Goal: Task Accomplishment & Management: Manage account settings

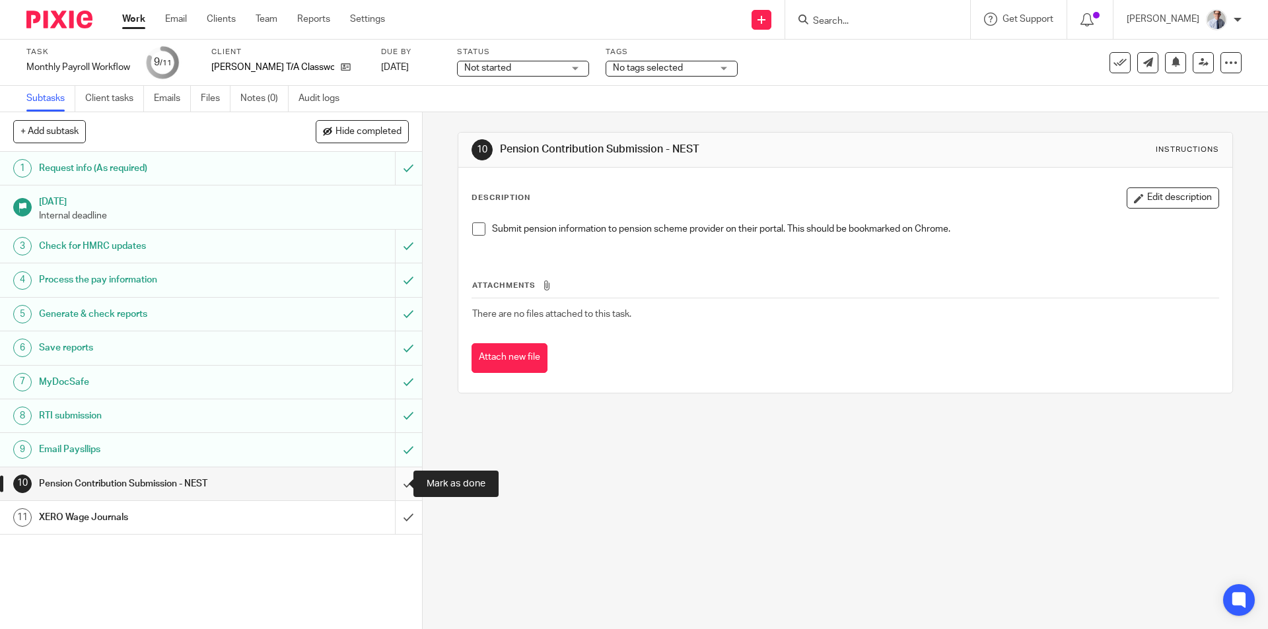
click at [393, 479] on input "submit" at bounding box center [211, 484] width 422 height 33
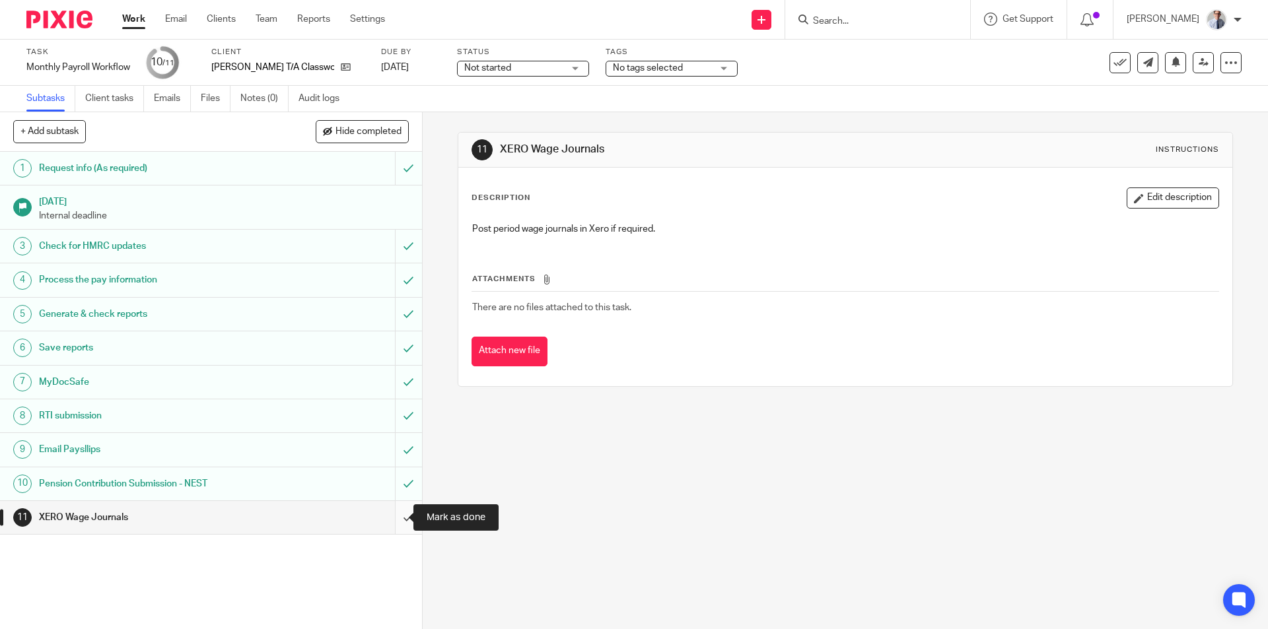
click at [388, 515] on input "submit" at bounding box center [211, 517] width 422 height 33
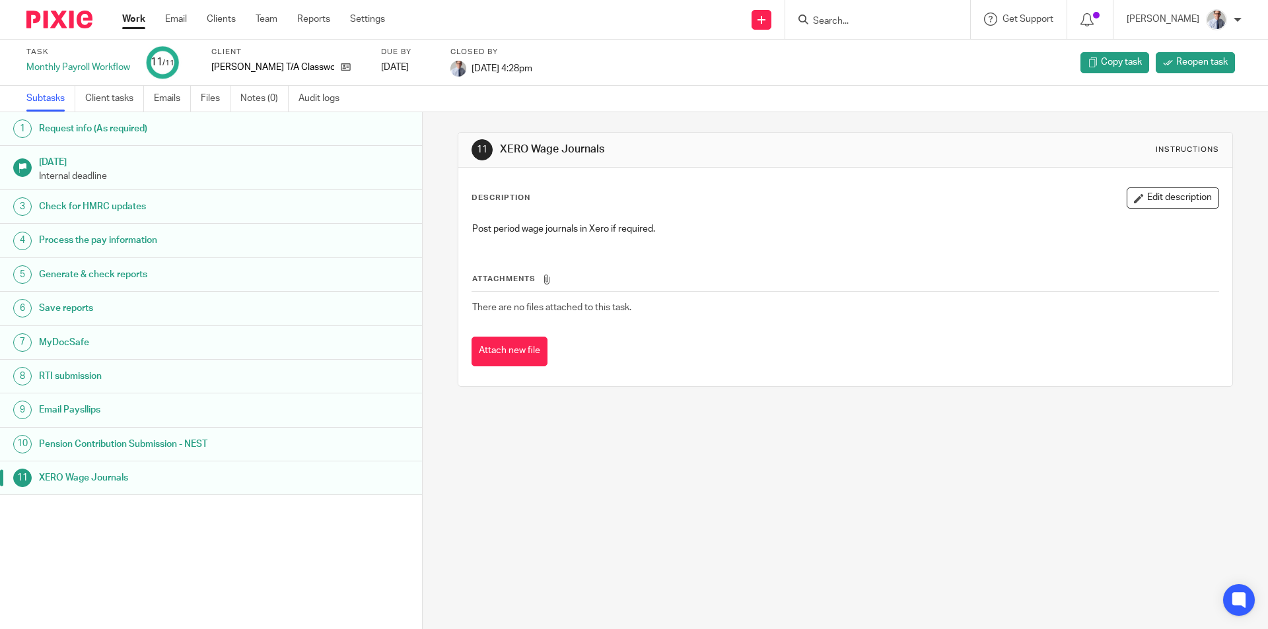
click at [138, 24] on link "Work" at bounding box center [133, 19] width 23 height 13
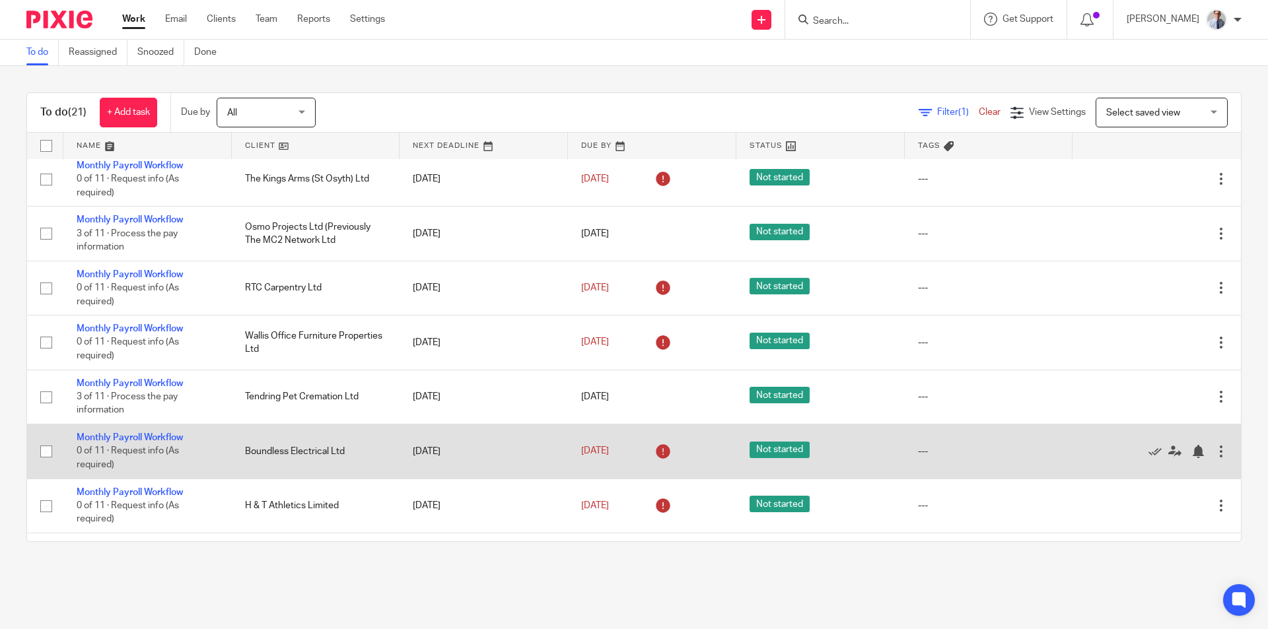
scroll to position [594, 0]
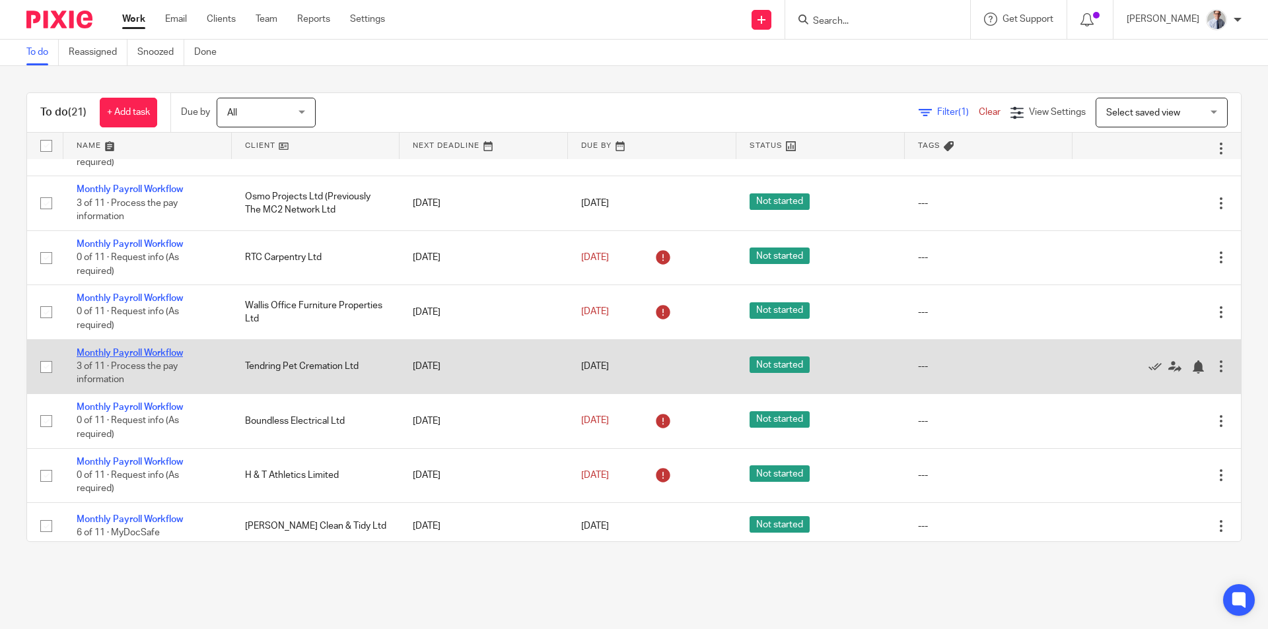
click at [121, 349] on link "Monthly Payroll Workflow" at bounding box center [130, 353] width 106 height 9
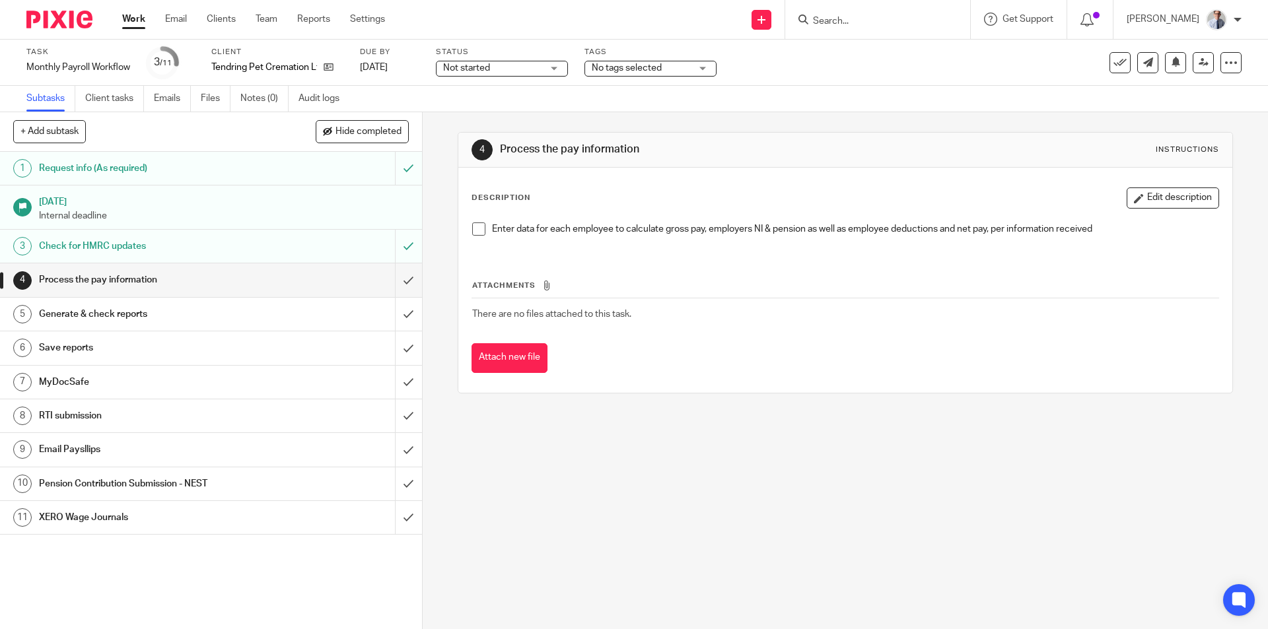
click at [473, 232] on span at bounding box center [478, 229] width 13 height 13
click at [394, 286] on input "submit" at bounding box center [211, 279] width 422 height 33
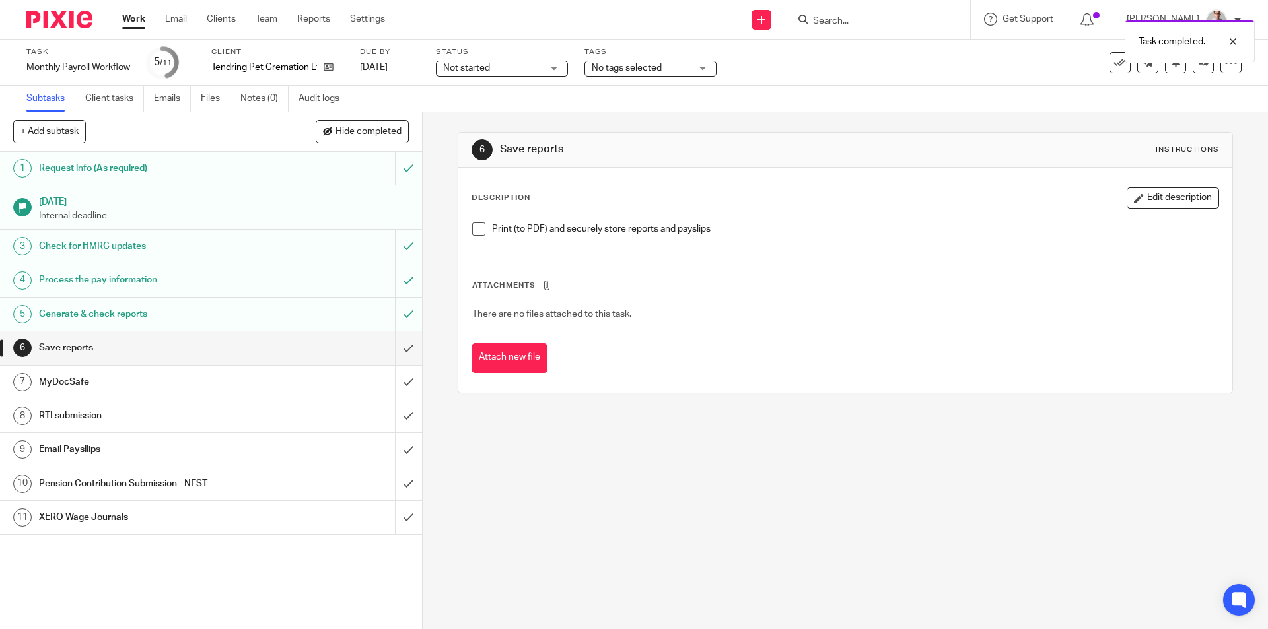
click at [472, 227] on span at bounding box center [478, 229] width 13 height 13
click at [388, 346] on input "submit" at bounding box center [211, 347] width 422 height 33
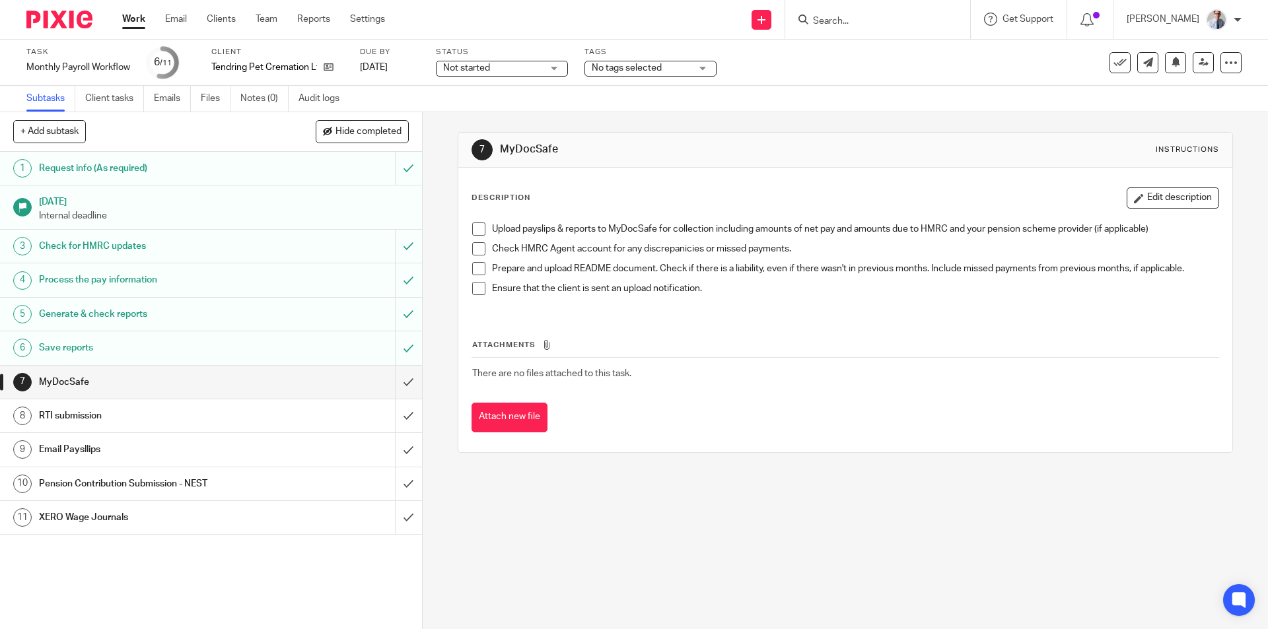
click at [476, 229] on span at bounding box center [478, 229] width 13 height 13
click at [472, 256] on li "Check HMRC Agent account for any discrepanicies or missed payments." at bounding box center [845, 252] width 746 height 20
click at [473, 248] on span at bounding box center [478, 248] width 13 height 13
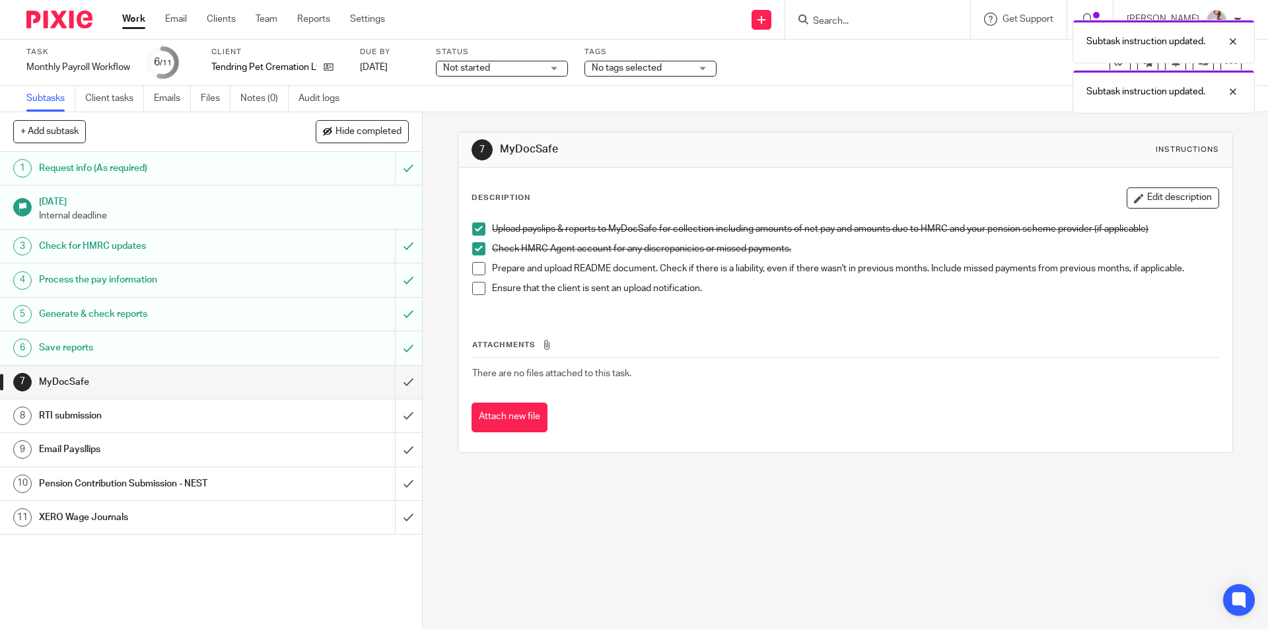
click at [475, 271] on span at bounding box center [478, 268] width 13 height 13
click at [472, 292] on span at bounding box center [478, 288] width 13 height 13
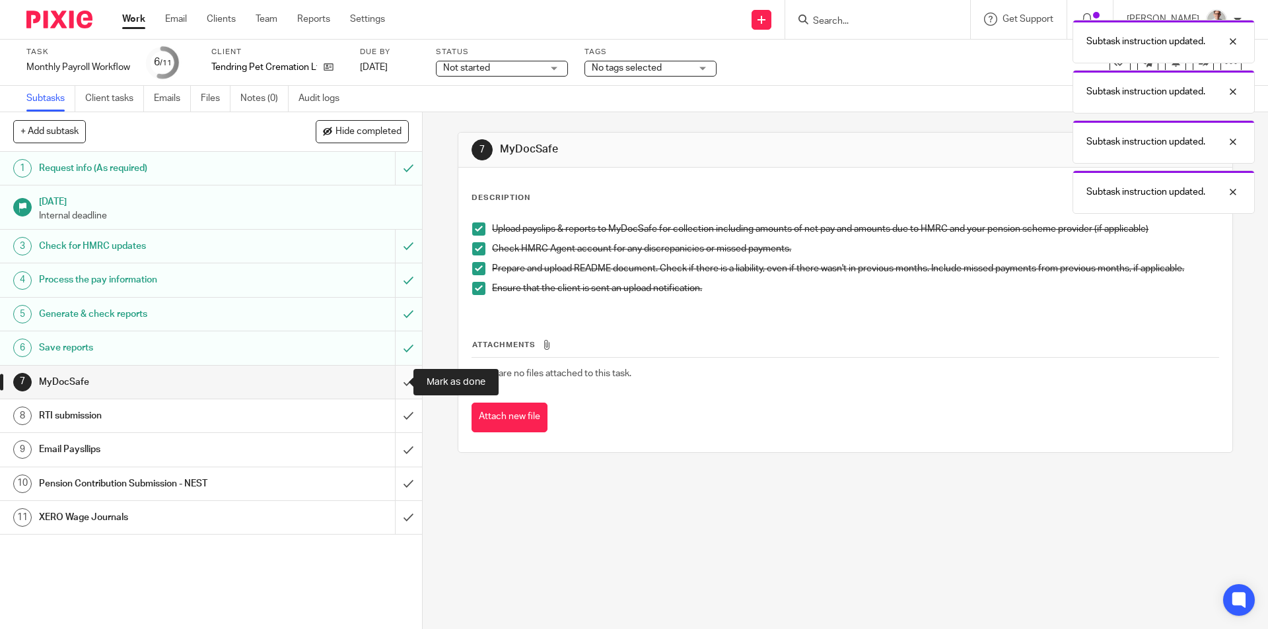
click at [389, 379] on input "submit" at bounding box center [211, 382] width 422 height 33
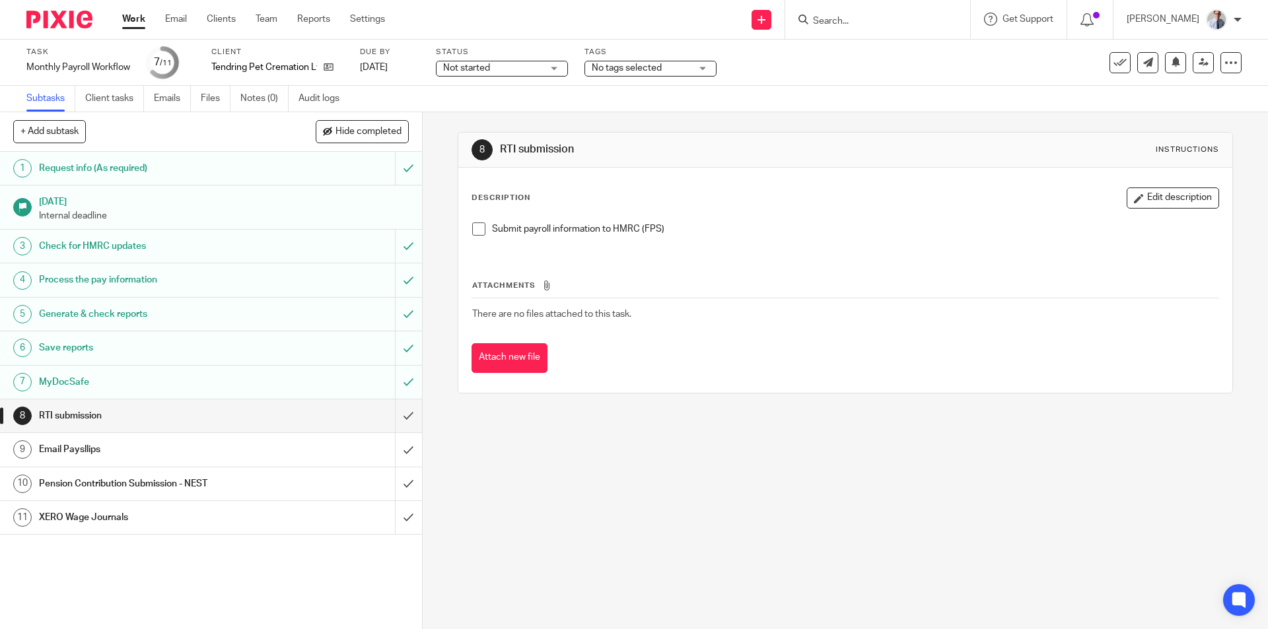
drag, startPoint x: 471, startPoint y: 231, endPoint x: 373, endPoint y: 508, distance: 294.1
click at [472, 232] on span at bounding box center [478, 229] width 13 height 13
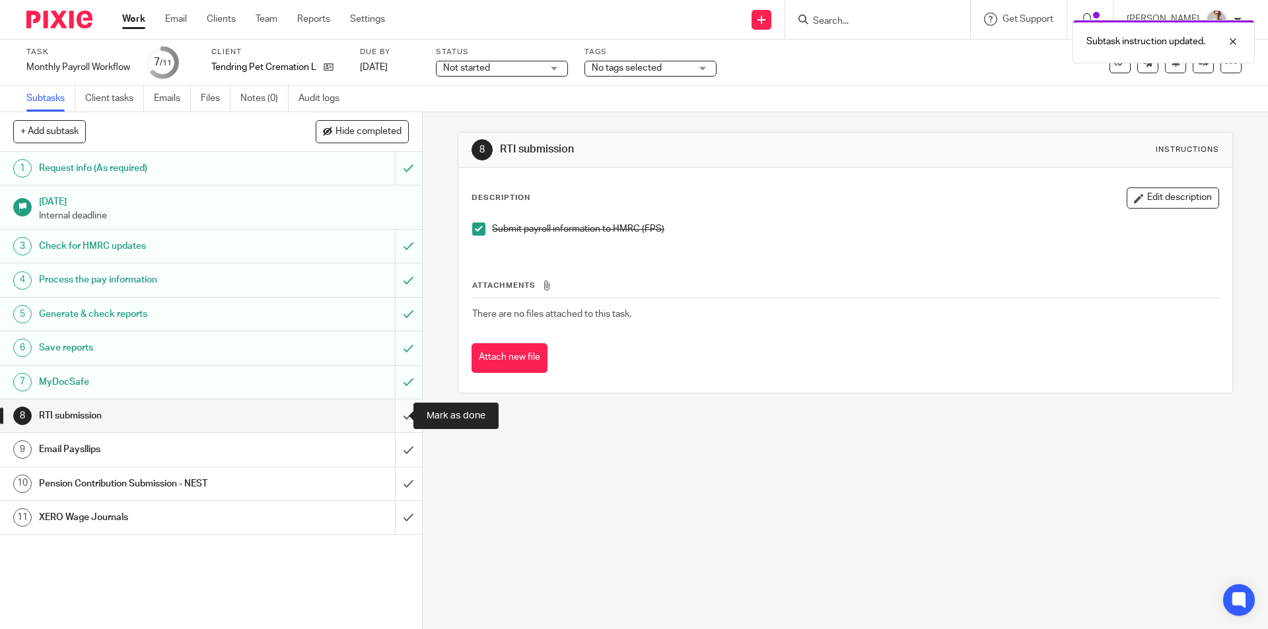
click at [396, 414] on input "submit" at bounding box center [211, 416] width 422 height 33
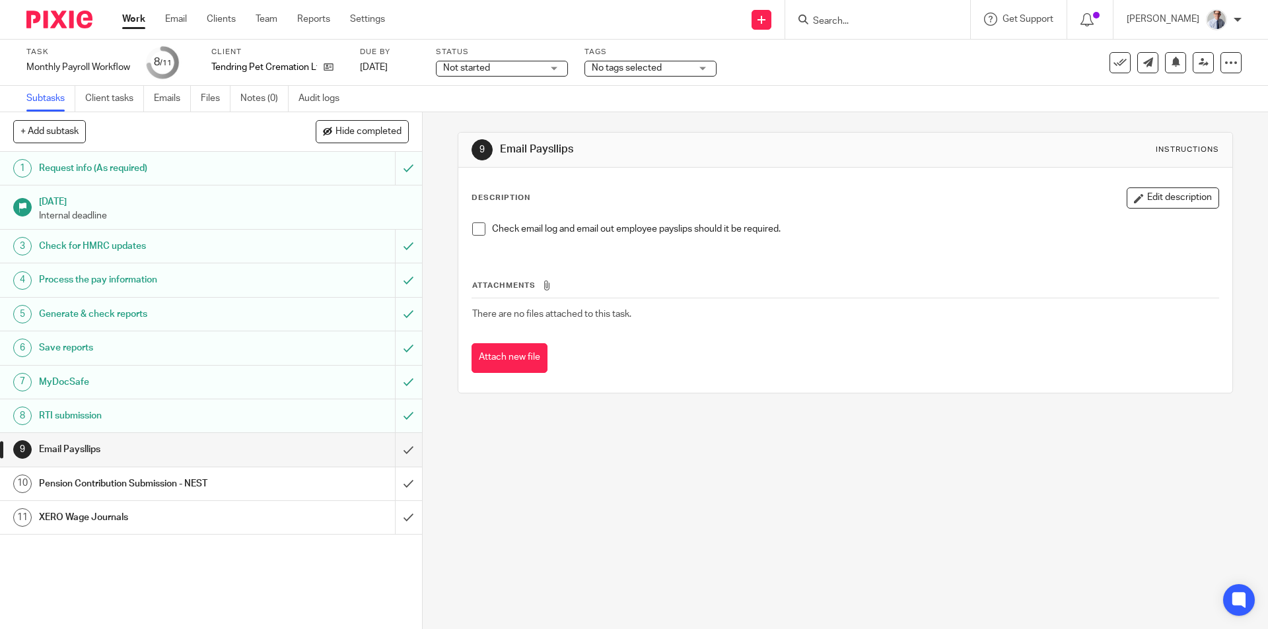
click at [477, 226] on span at bounding box center [478, 229] width 13 height 13
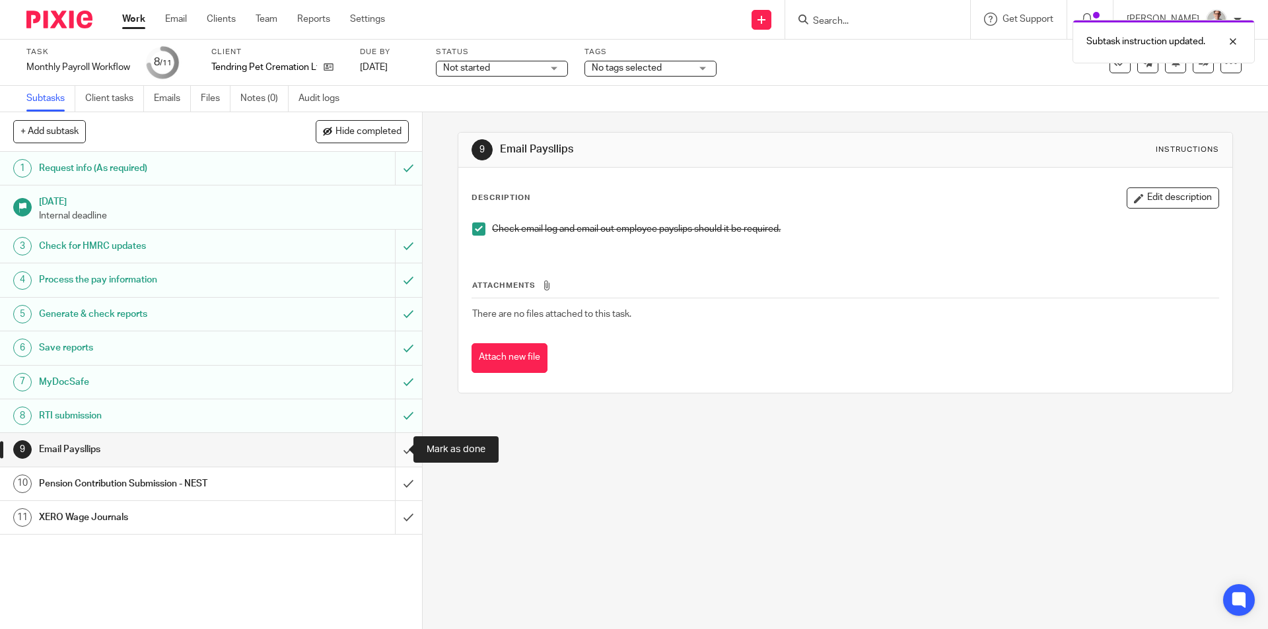
click at [390, 450] on input "submit" at bounding box center [211, 449] width 422 height 33
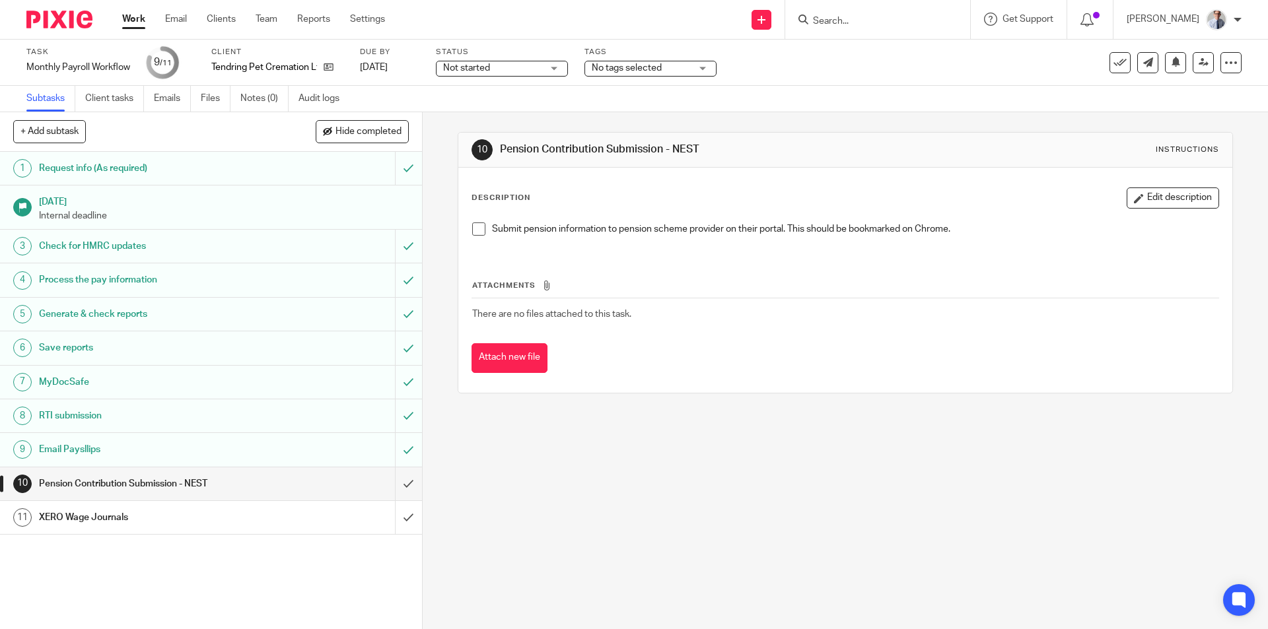
click at [472, 228] on span at bounding box center [478, 229] width 13 height 13
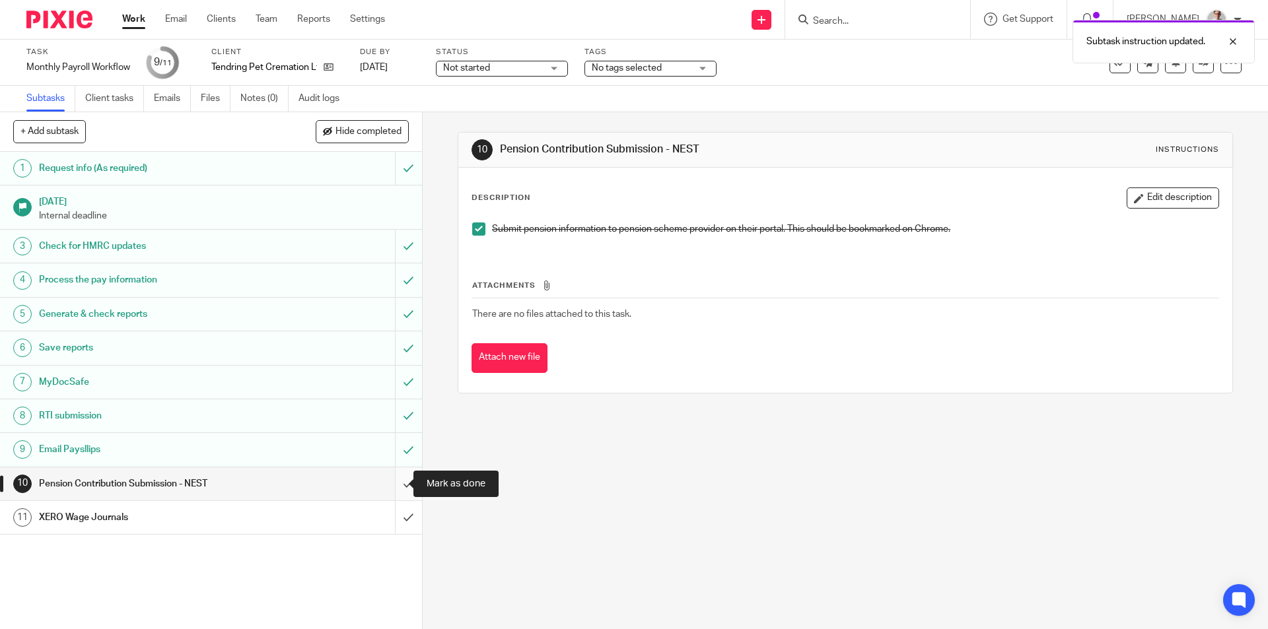
click at [396, 481] on input "submit" at bounding box center [211, 484] width 422 height 33
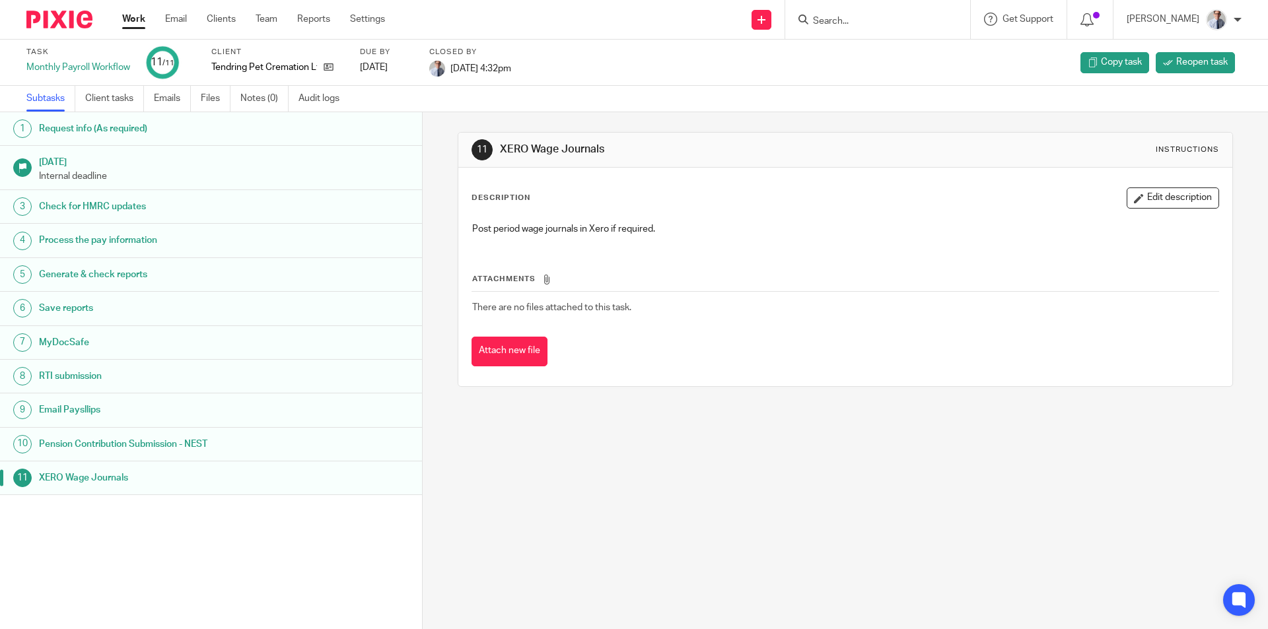
click at [129, 18] on link "Work" at bounding box center [133, 19] width 23 height 13
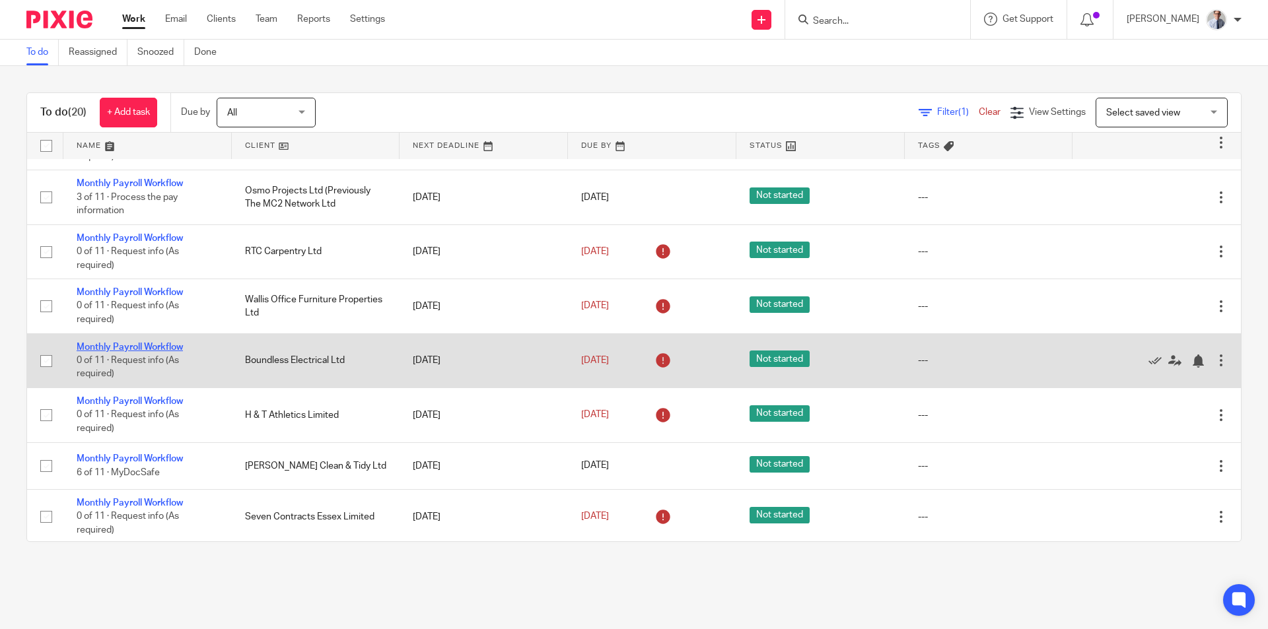
scroll to position [698, 0]
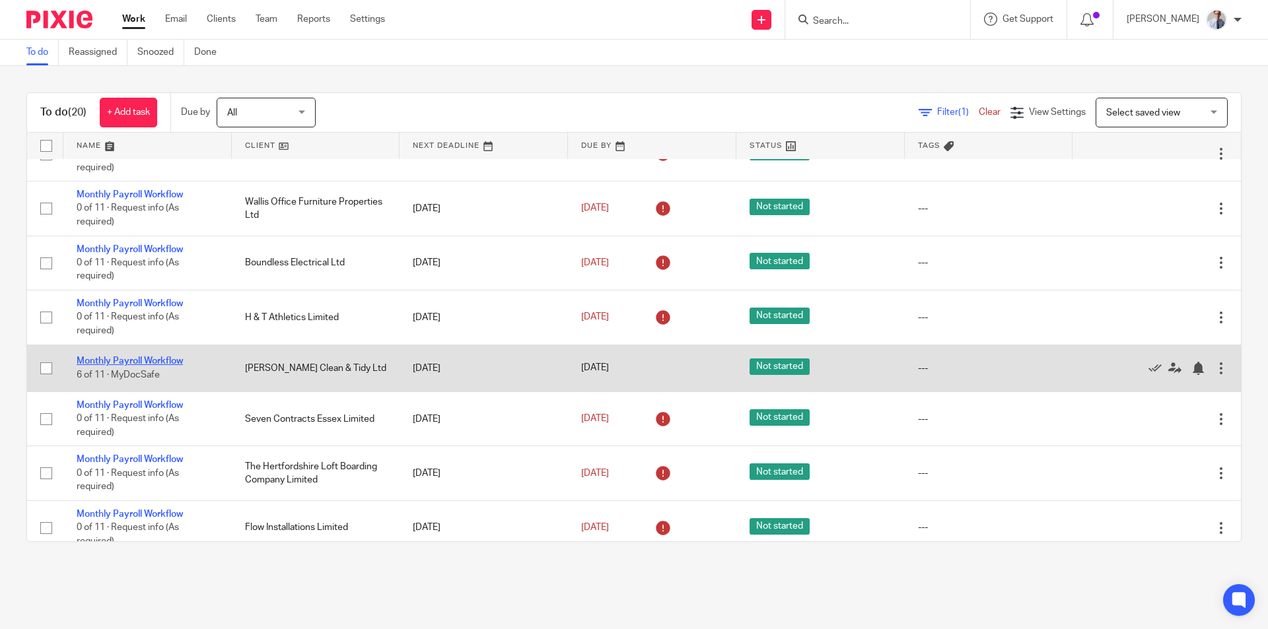
click at [127, 357] on link "Monthly Payroll Workflow" at bounding box center [130, 361] width 106 height 9
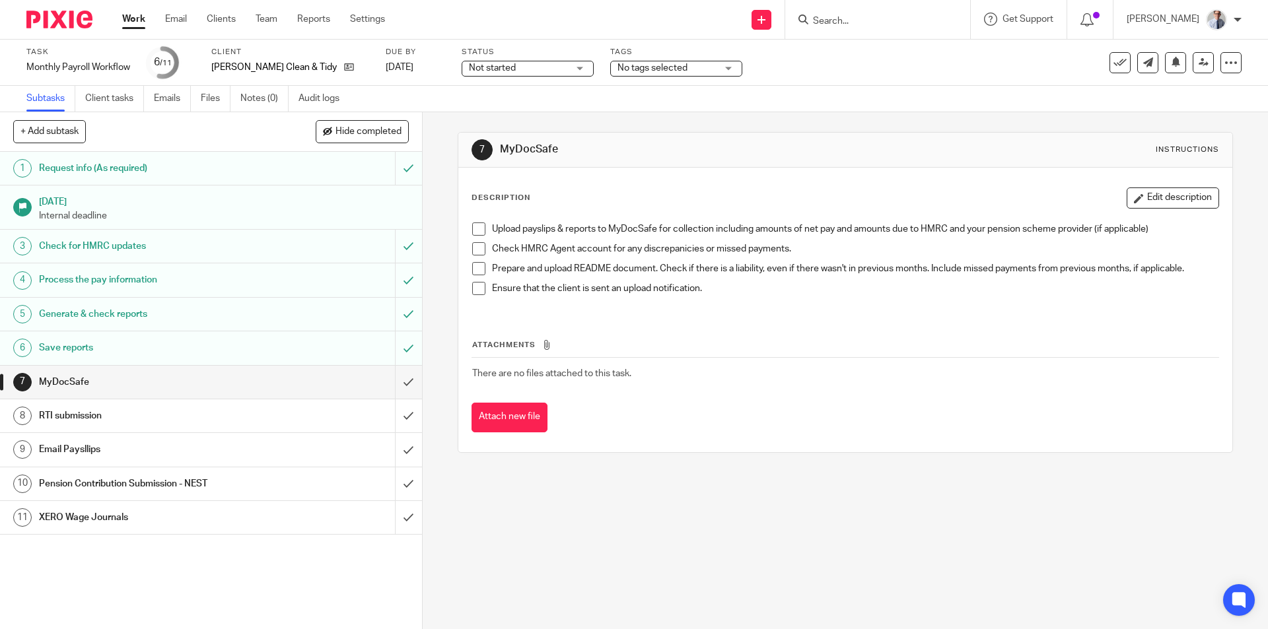
click at [473, 226] on span at bounding box center [478, 229] width 13 height 13
click at [473, 246] on span at bounding box center [478, 248] width 13 height 13
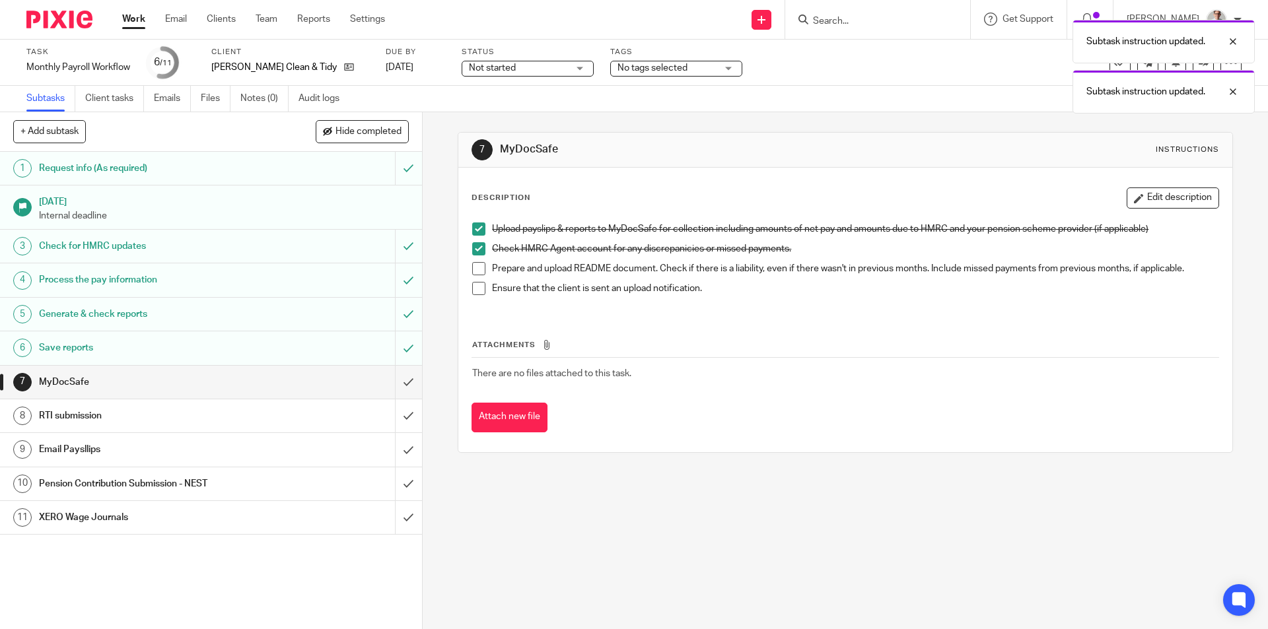
click at [472, 271] on span at bounding box center [478, 268] width 13 height 13
click at [475, 293] on span at bounding box center [478, 288] width 13 height 13
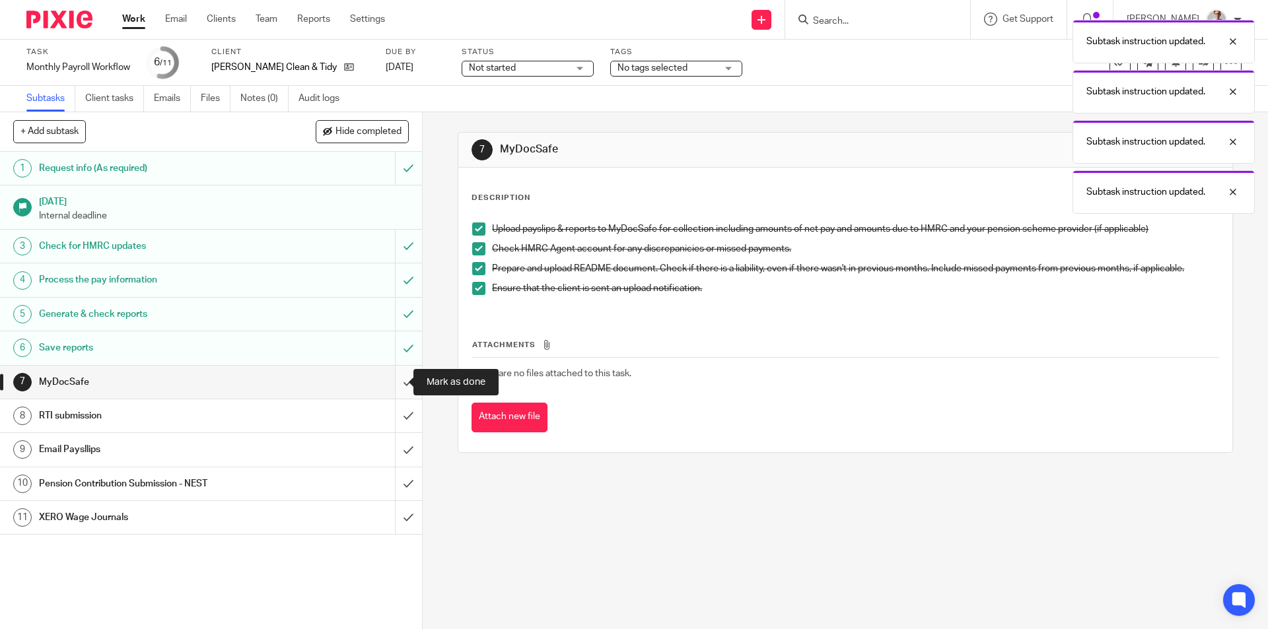
click at [391, 374] on input "submit" at bounding box center [211, 382] width 422 height 33
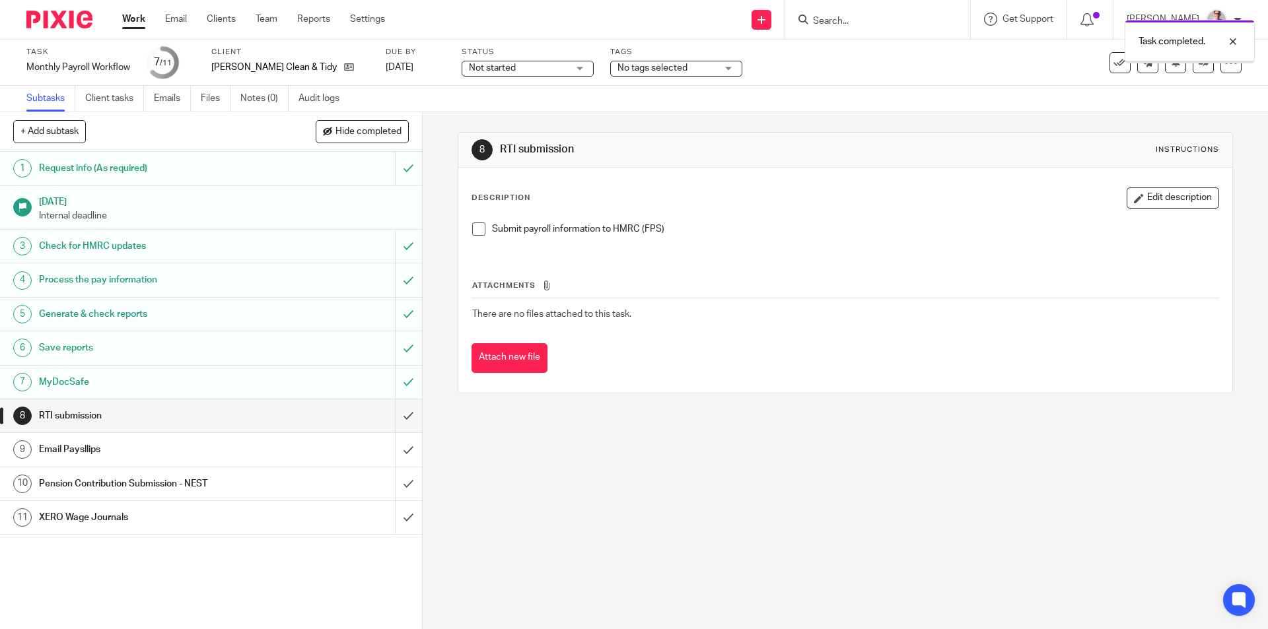
click at [1112, 61] on div "Task completed." at bounding box center [944, 38] width 621 height 50
click at [130, 26] on link "Work" at bounding box center [133, 19] width 23 height 13
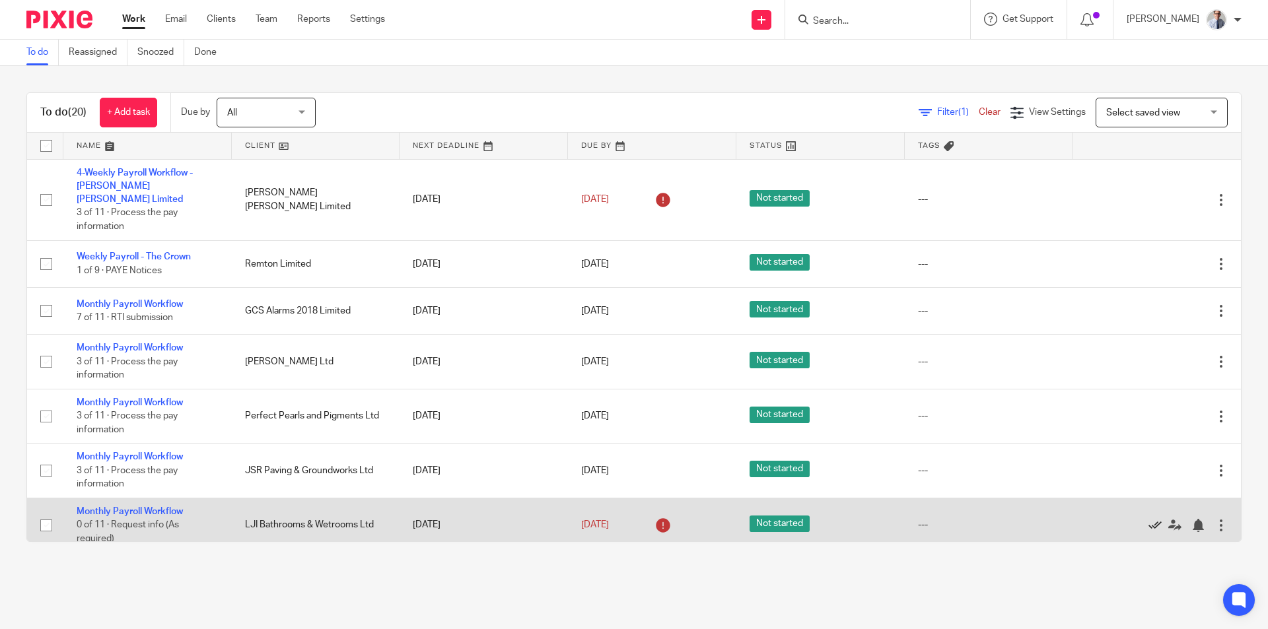
click at [1148, 519] on icon at bounding box center [1154, 525] width 13 height 13
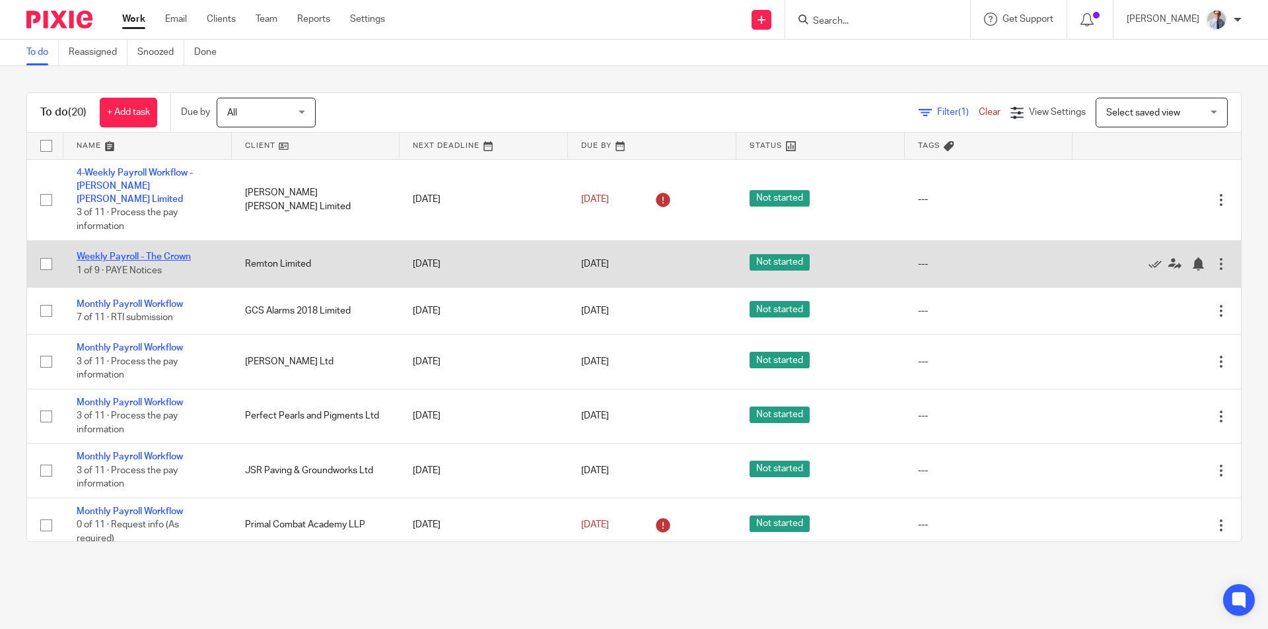
click at [110, 252] on link "Weekly Payroll - The Crown" at bounding box center [134, 256] width 114 height 9
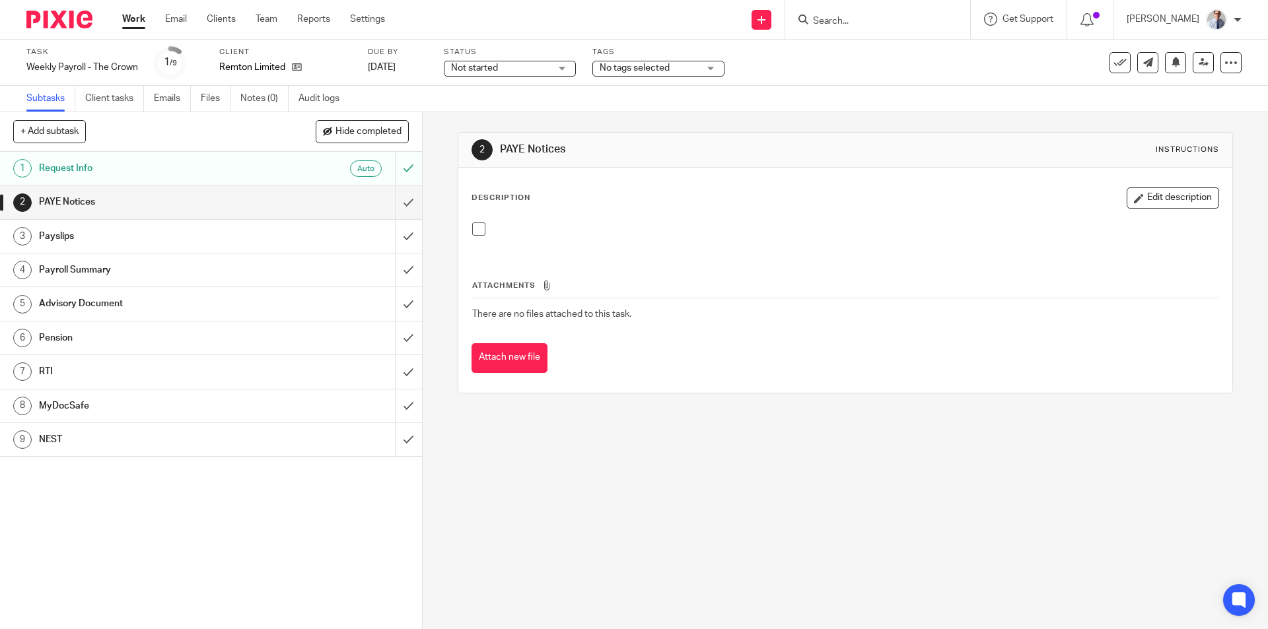
click at [271, 170] on div "Auto" at bounding box center [324, 168] width 114 height 17
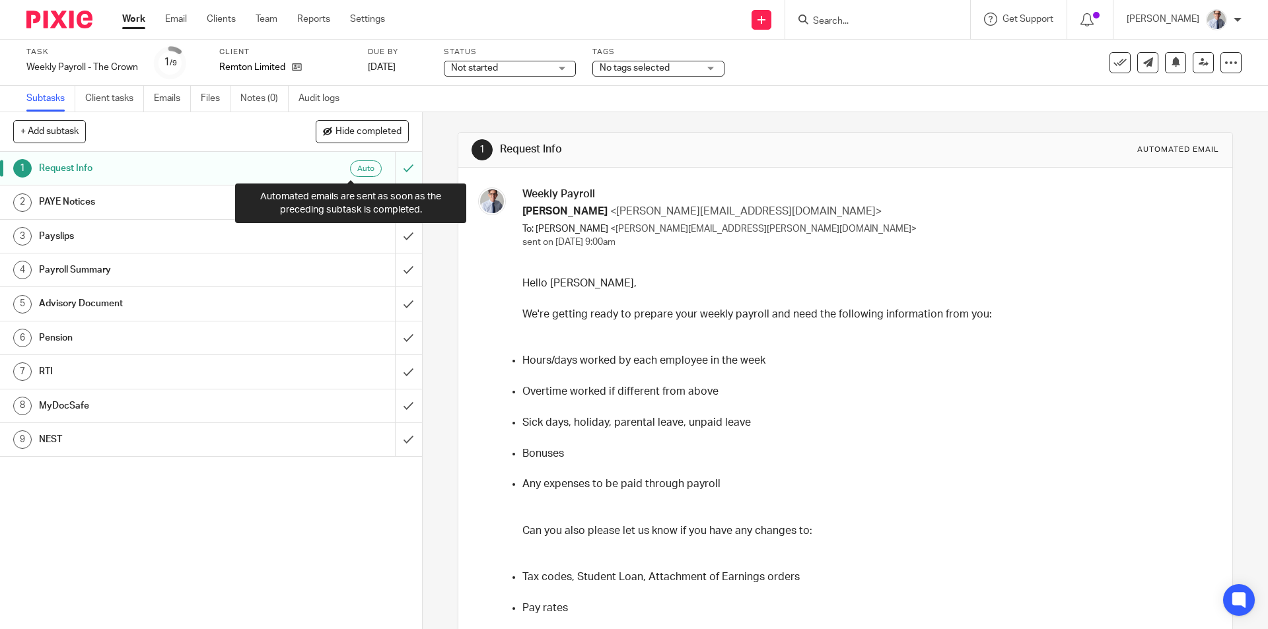
click at [355, 167] on div "Auto" at bounding box center [366, 168] width 32 height 17
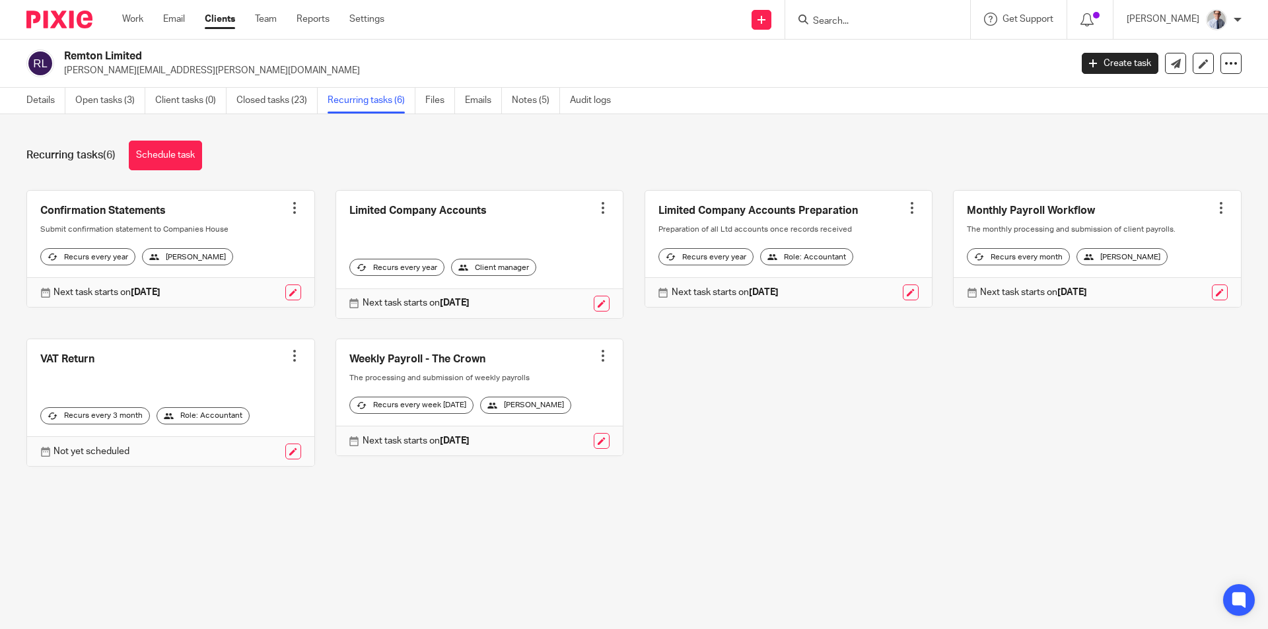
click at [596, 353] on div at bounding box center [602, 355] width 13 height 13
click at [551, 438] on span "Cancel schedule" at bounding box center [542, 439] width 69 height 9
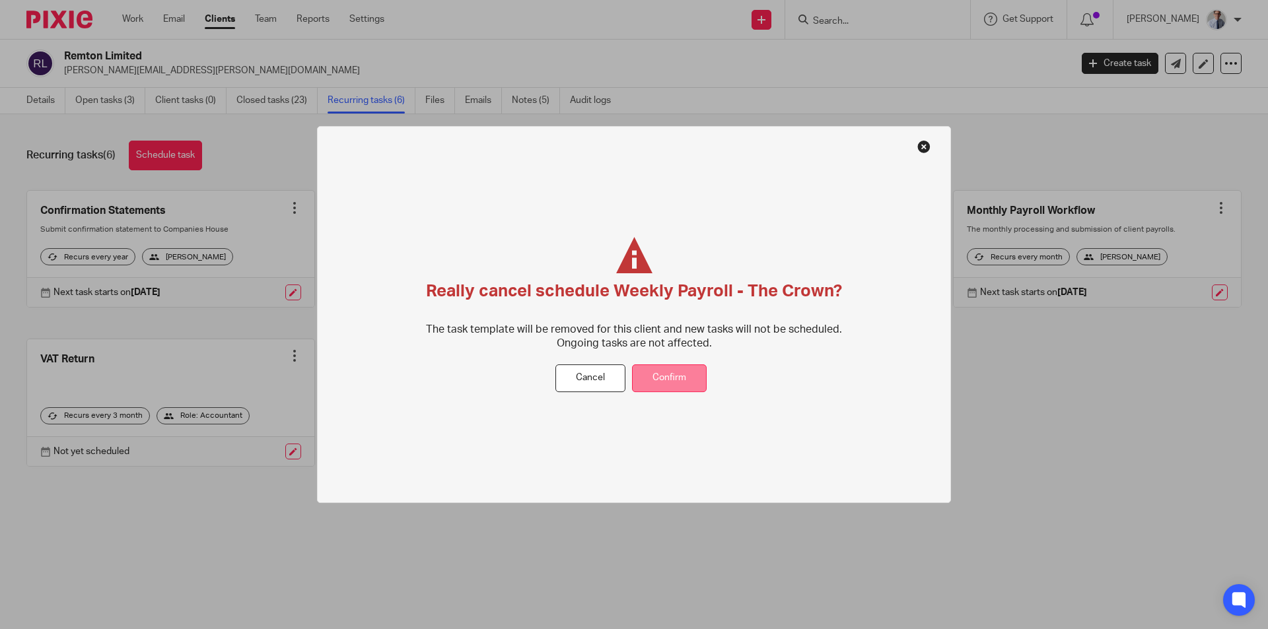
click at [656, 384] on button "Confirm" at bounding box center [669, 379] width 75 height 28
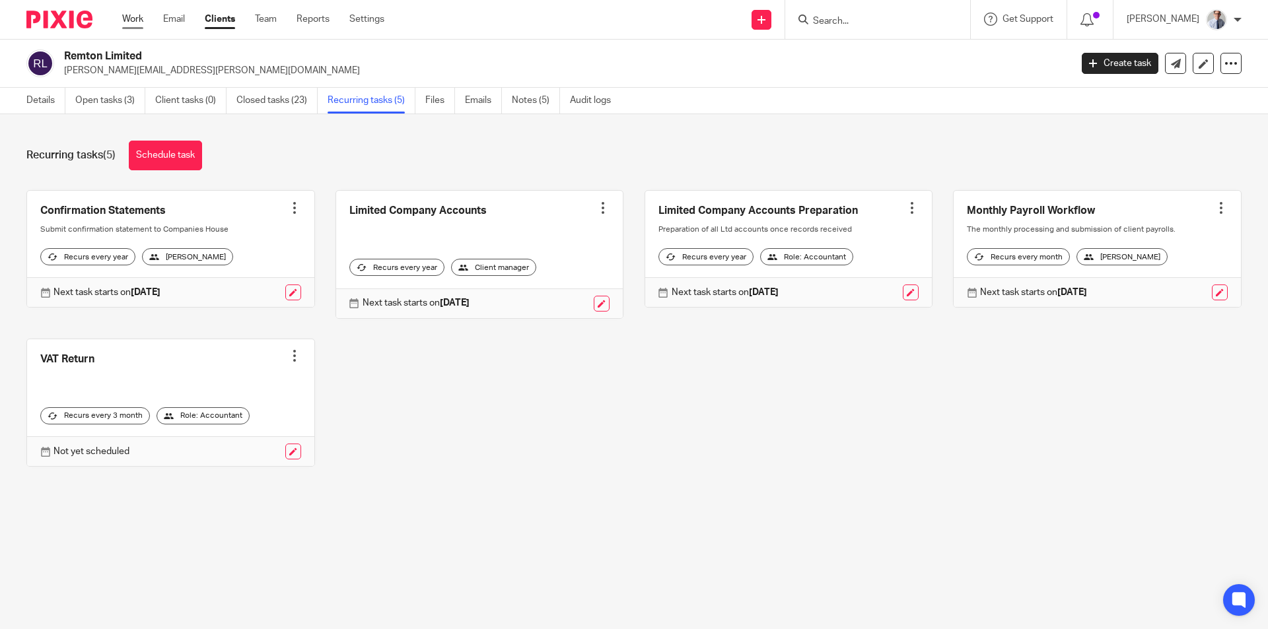
click at [133, 20] on link "Work" at bounding box center [132, 19] width 21 height 13
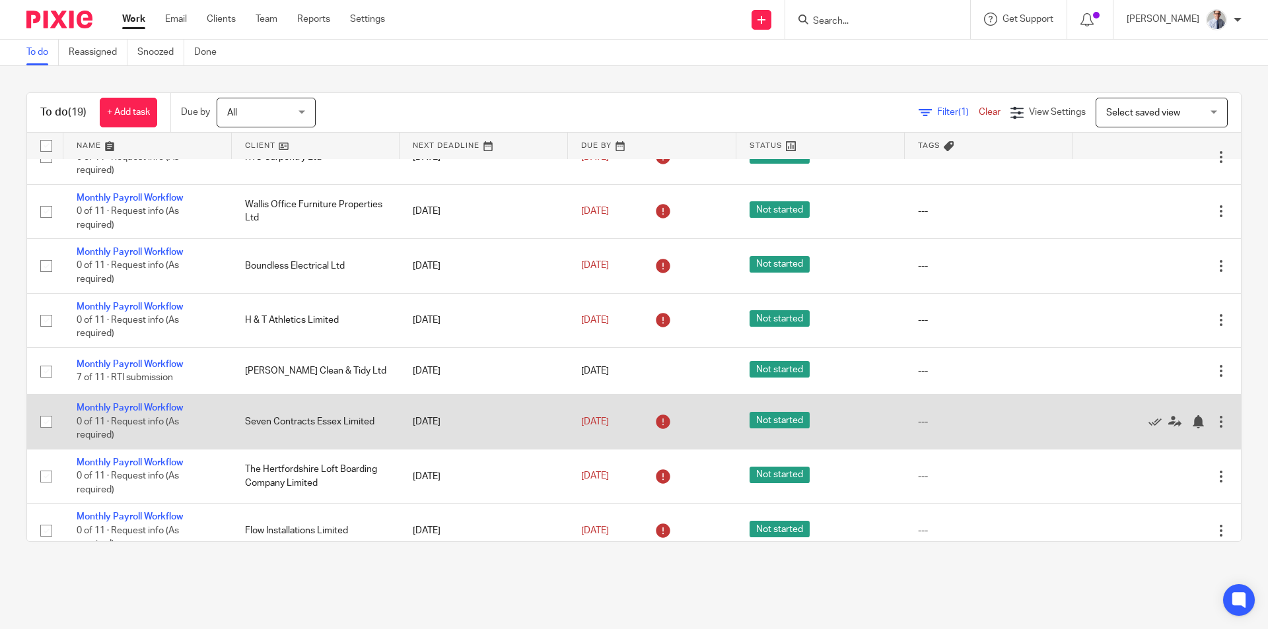
scroll to position [644, 0]
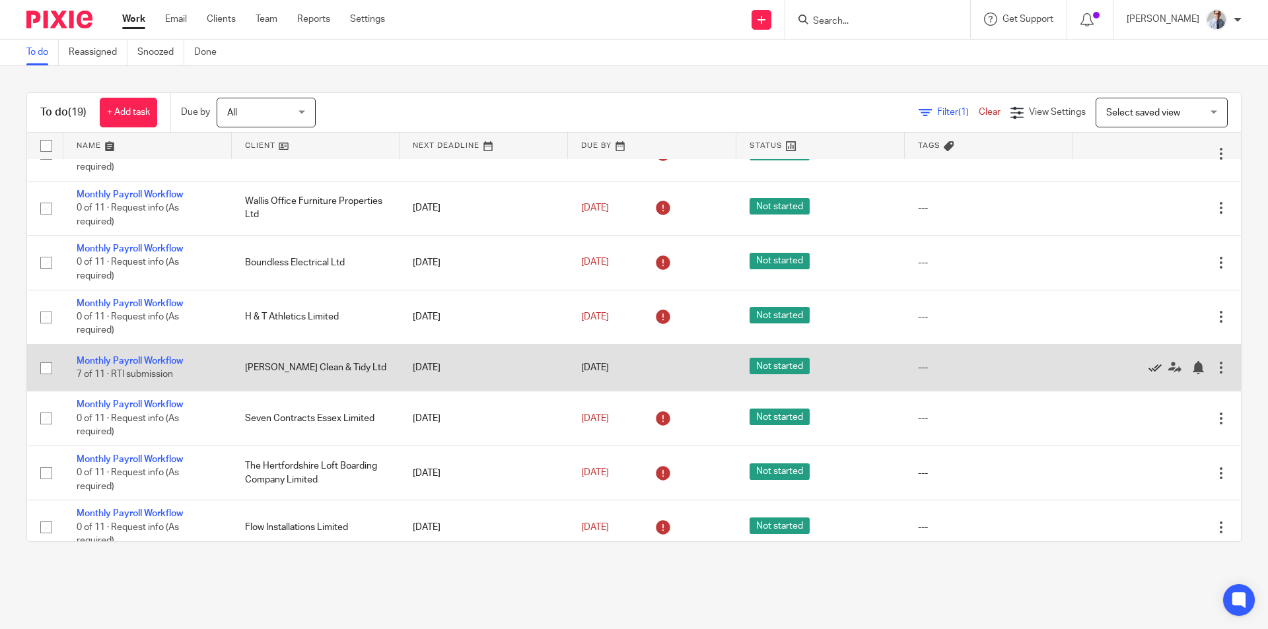
click at [1148, 361] on icon at bounding box center [1154, 367] width 13 height 13
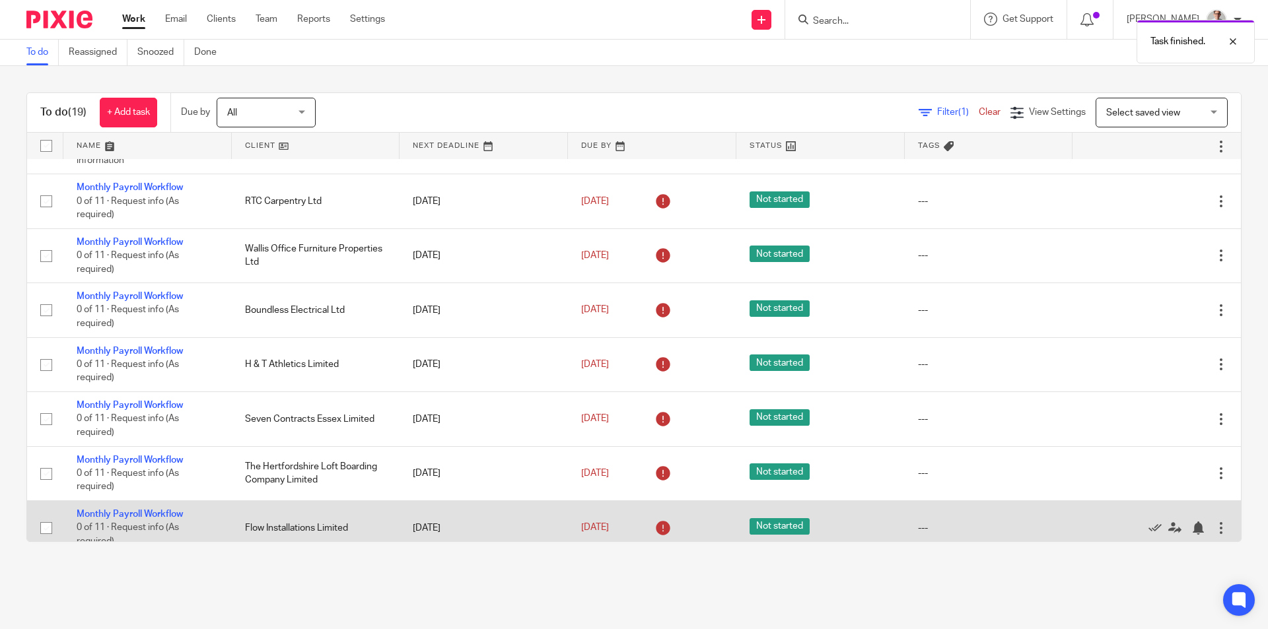
scroll to position [530, 0]
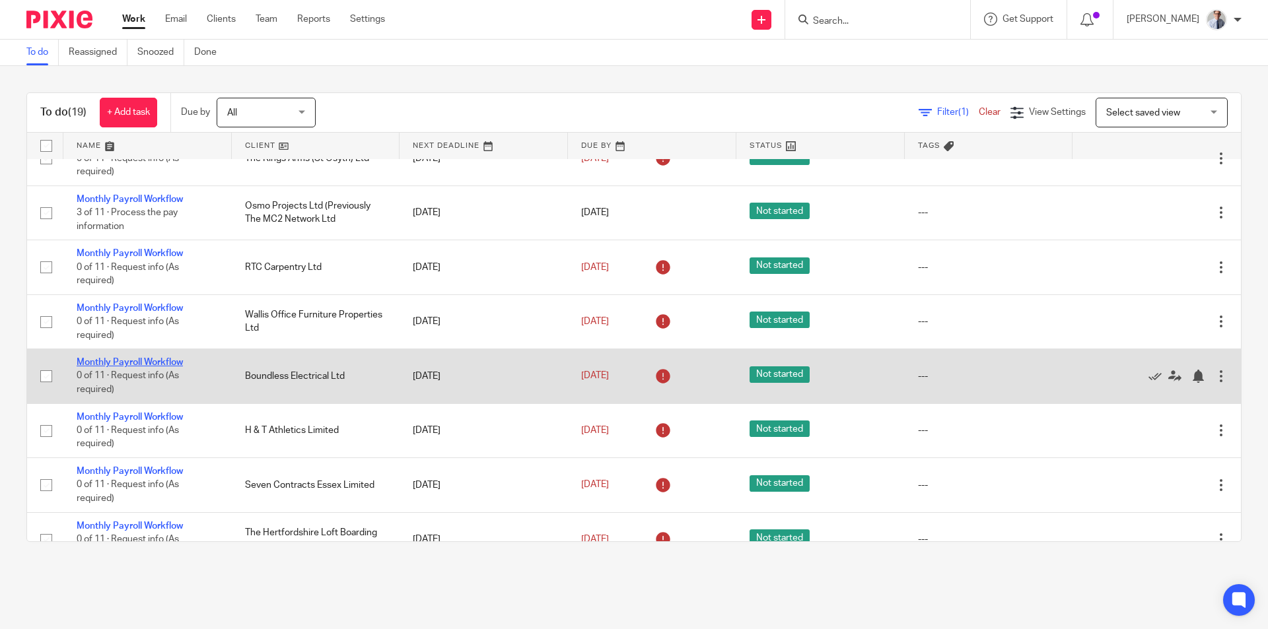
click at [125, 358] on link "Monthly Payroll Workflow" at bounding box center [130, 362] width 106 height 9
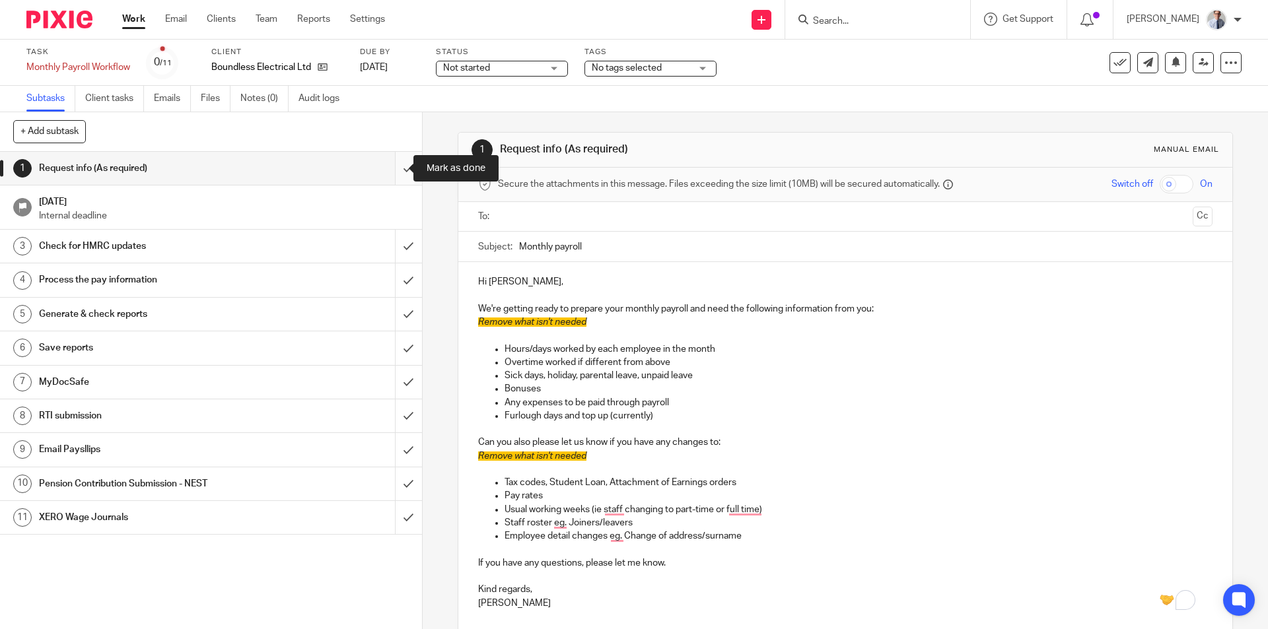
click at [398, 163] on input "submit" at bounding box center [211, 168] width 422 height 33
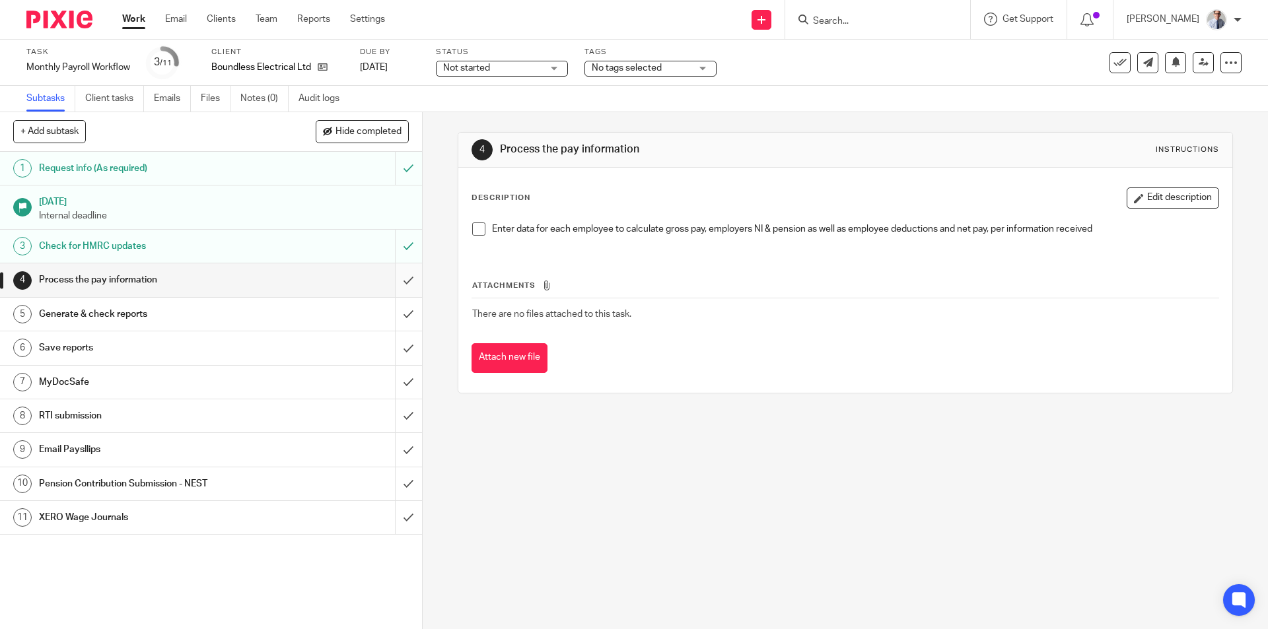
drag, startPoint x: 470, startPoint y: 228, endPoint x: 391, endPoint y: 287, distance: 99.1
click at [472, 228] on span at bounding box center [478, 229] width 13 height 13
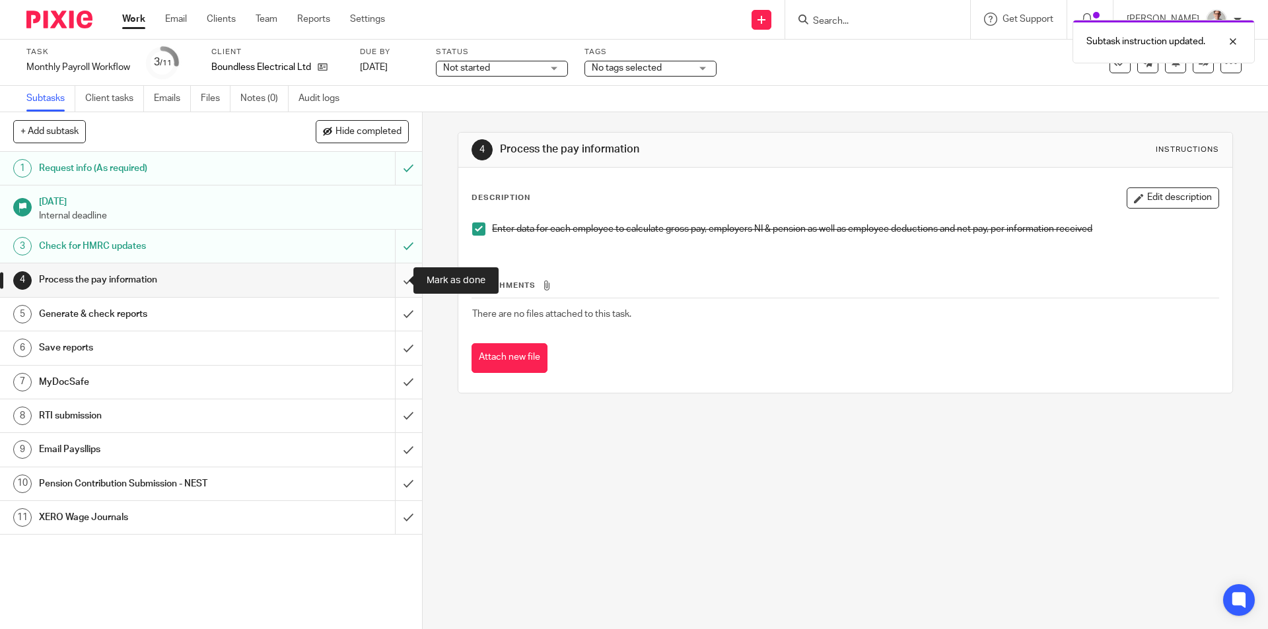
click at [394, 281] on input "submit" at bounding box center [211, 279] width 422 height 33
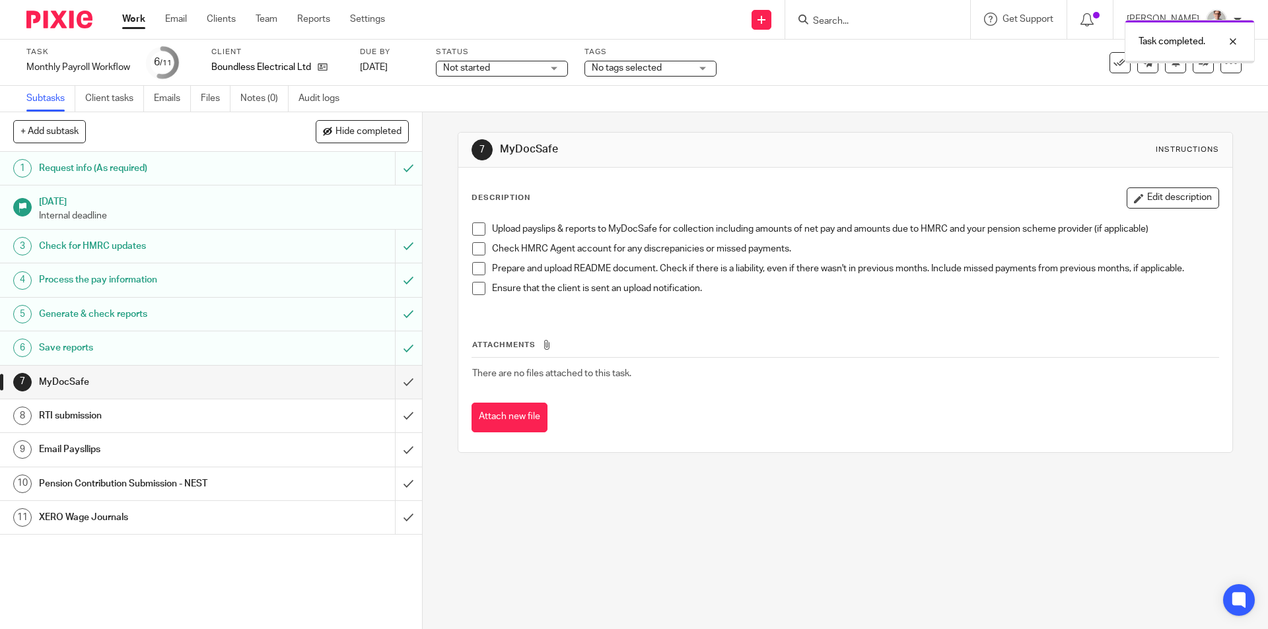
click at [472, 226] on span at bounding box center [478, 229] width 13 height 13
click at [472, 248] on span at bounding box center [478, 248] width 13 height 13
click at [472, 272] on span at bounding box center [478, 268] width 13 height 13
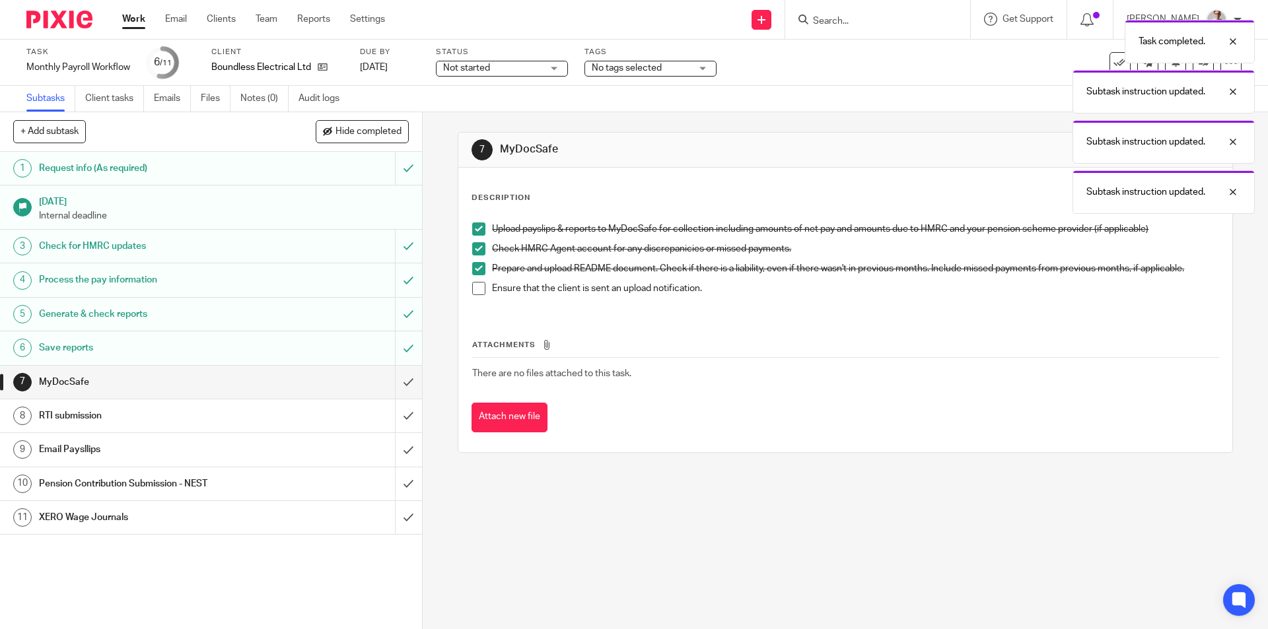
click at [472, 290] on span at bounding box center [478, 288] width 13 height 13
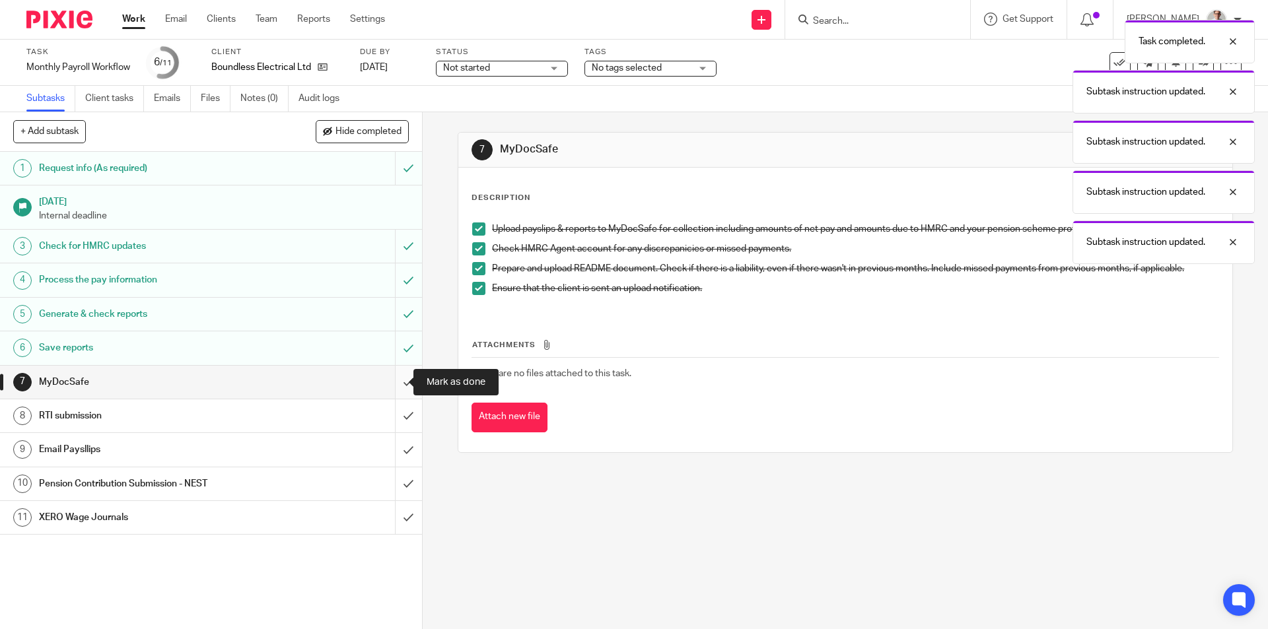
click at [392, 375] on input "submit" at bounding box center [211, 382] width 422 height 33
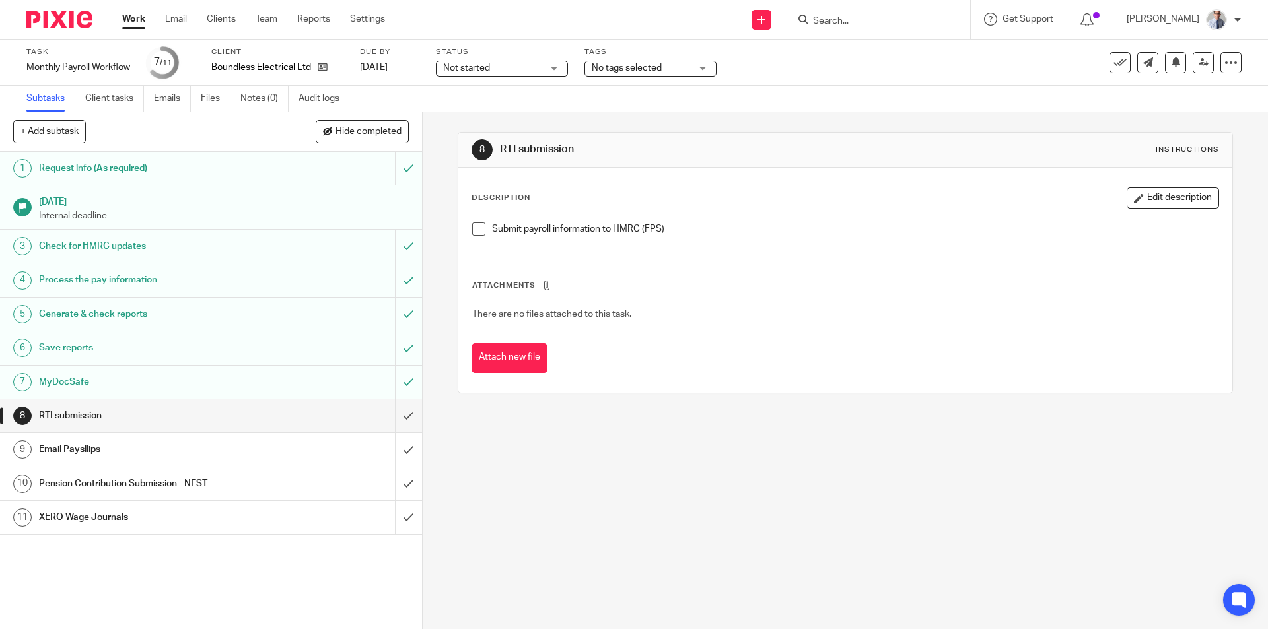
click at [478, 221] on div "Submit payroll information to HMRC (FPS)" at bounding box center [845, 234] width 759 height 36
click at [472, 228] on span at bounding box center [478, 229] width 13 height 13
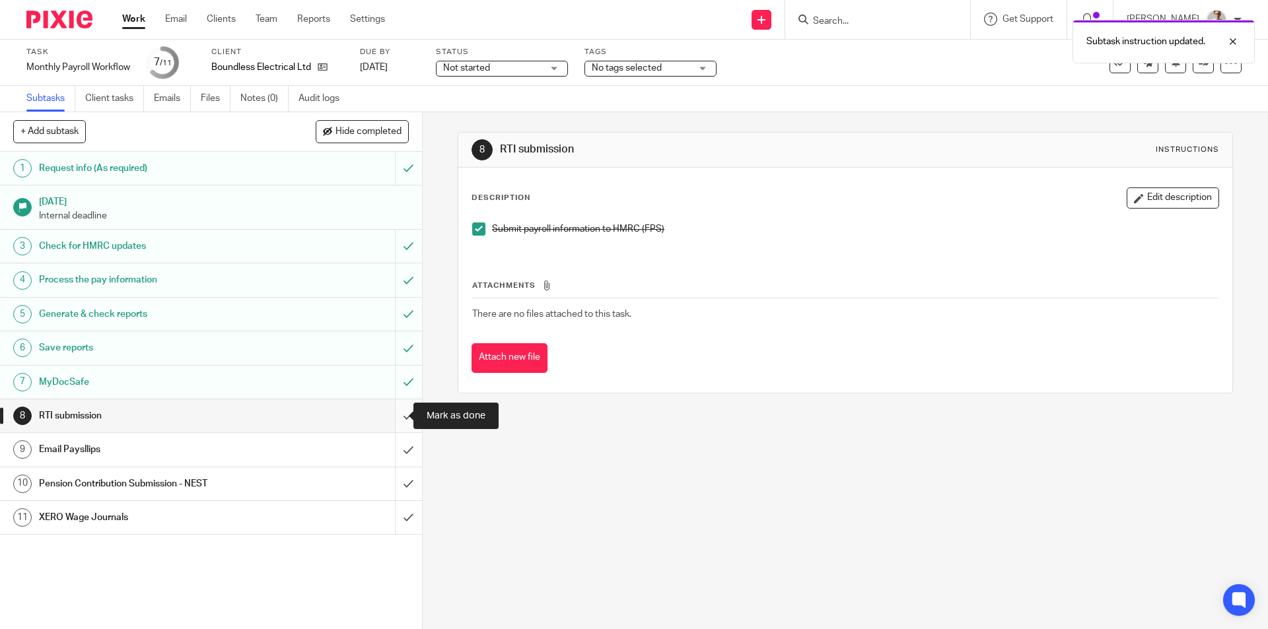
click at [394, 412] on input "submit" at bounding box center [211, 416] width 422 height 33
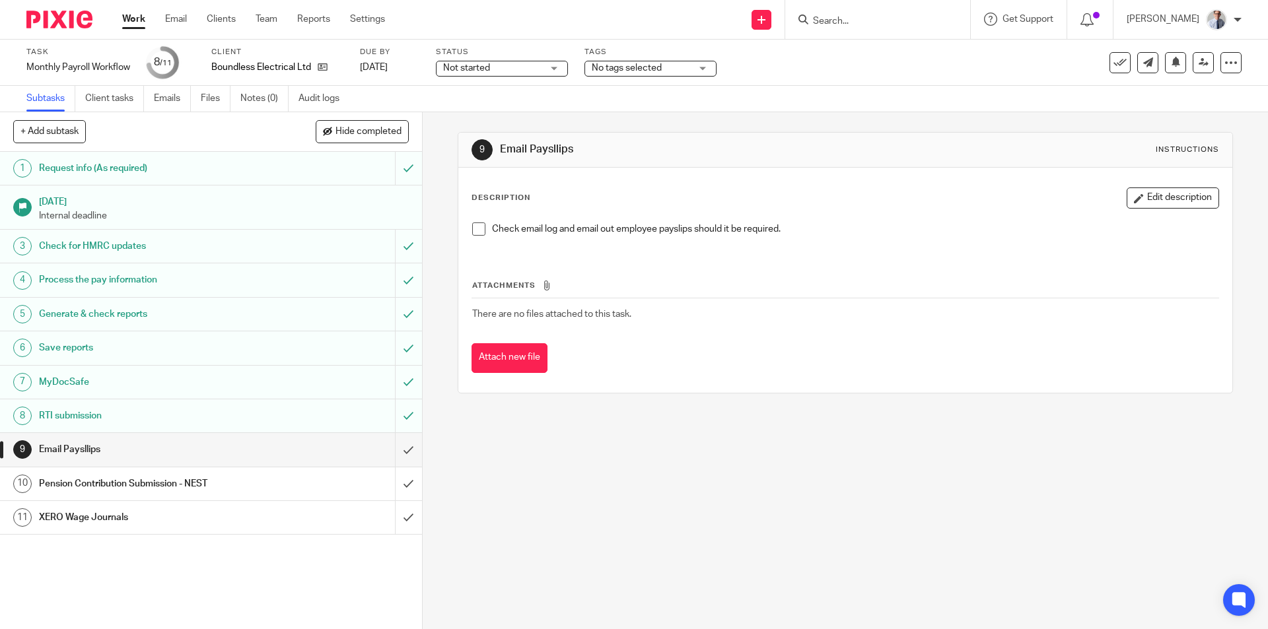
click at [476, 223] on span at bounding box center [478, 229] width 13 height 13
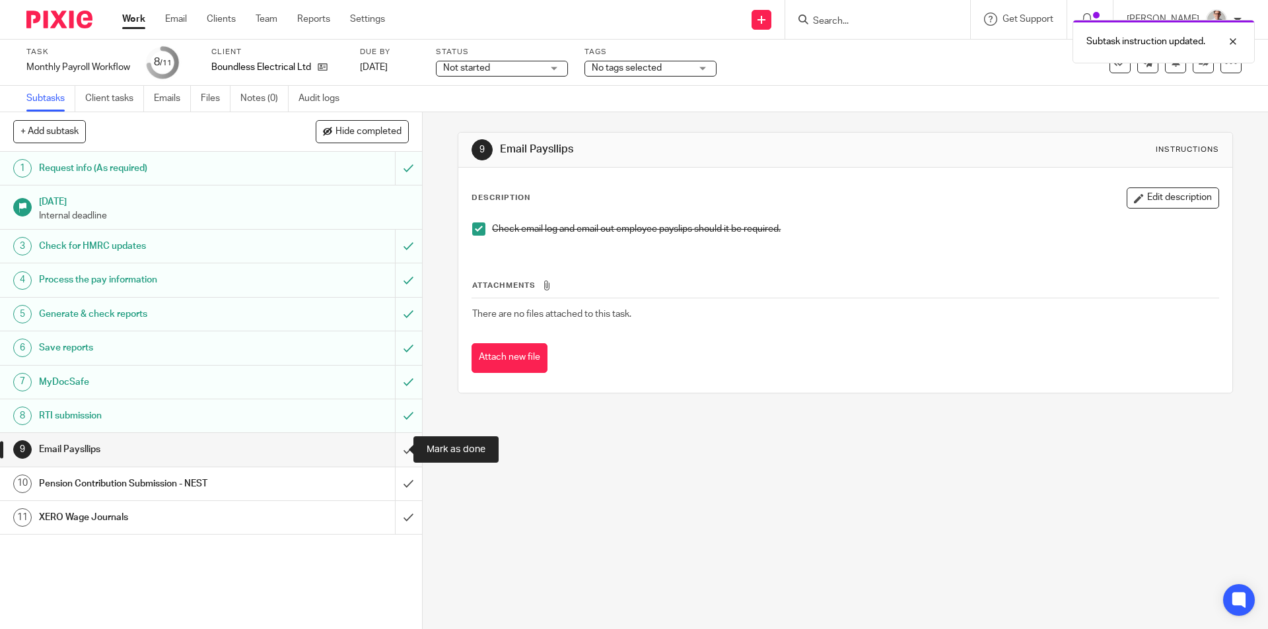
click at [392, 460] on input "submit" at bounding box center [211, 449] width 422 height 33
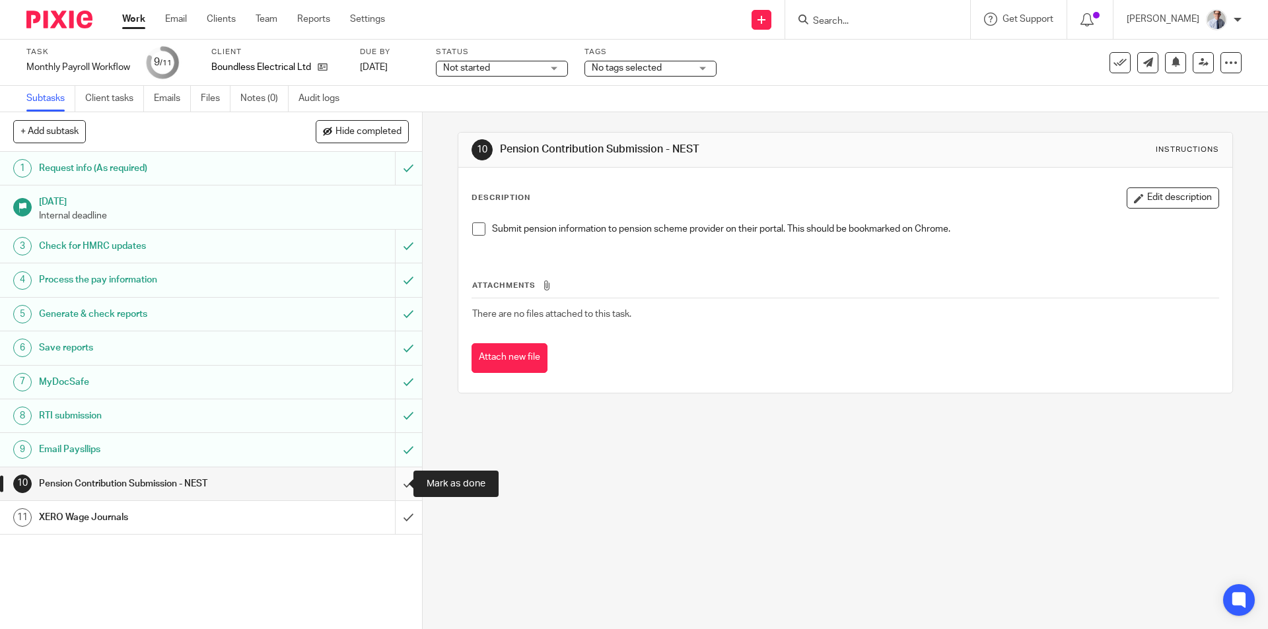
click at [391, 485] on input "submit" at bounding box center [211, 484] width 422 height 33
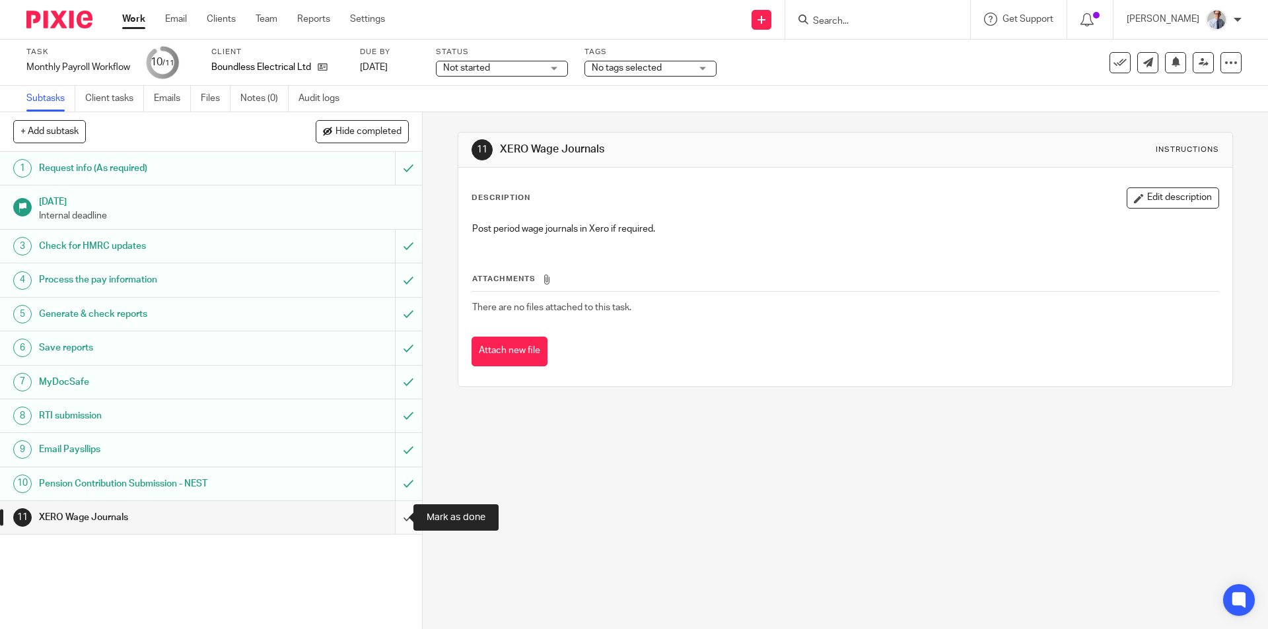
click at [392, 521] on input "submit" at bounding box center [211, 517] width 422 height 33
